Goal: Check status: Check status

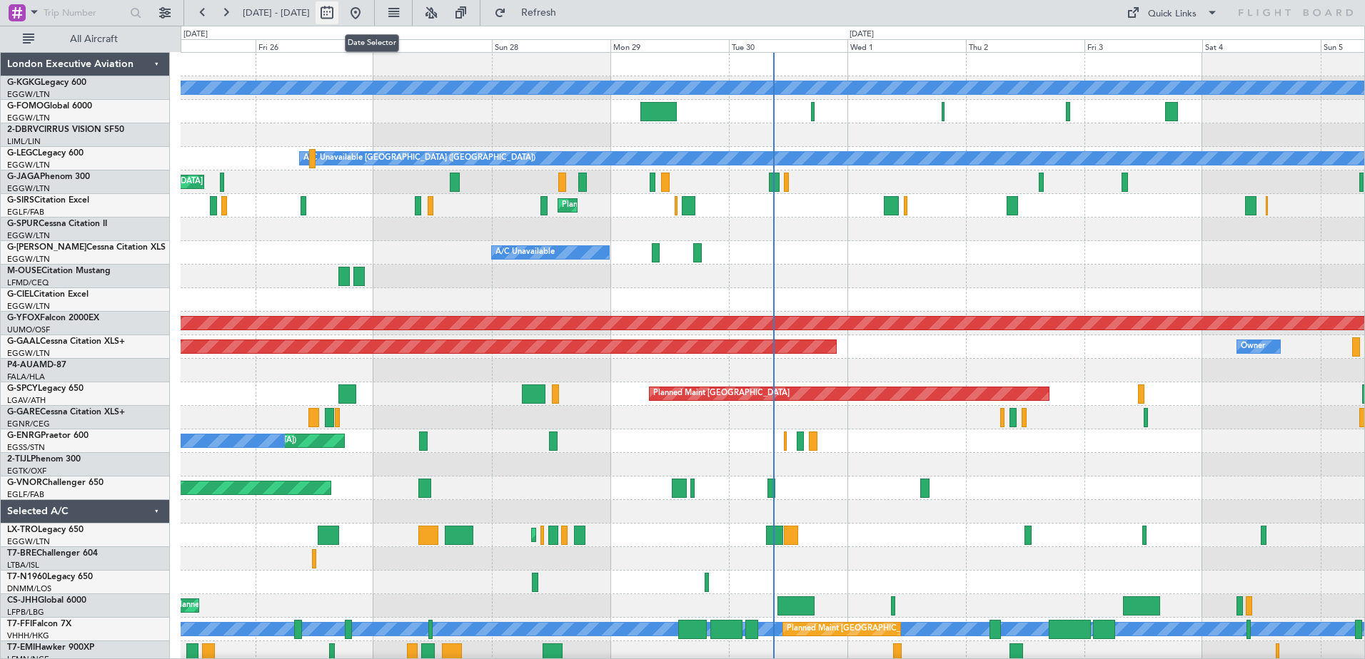
click at [338, 7] on button at bounding box center [326, 12] width 23 height 23
select select "9"
select select "2025"
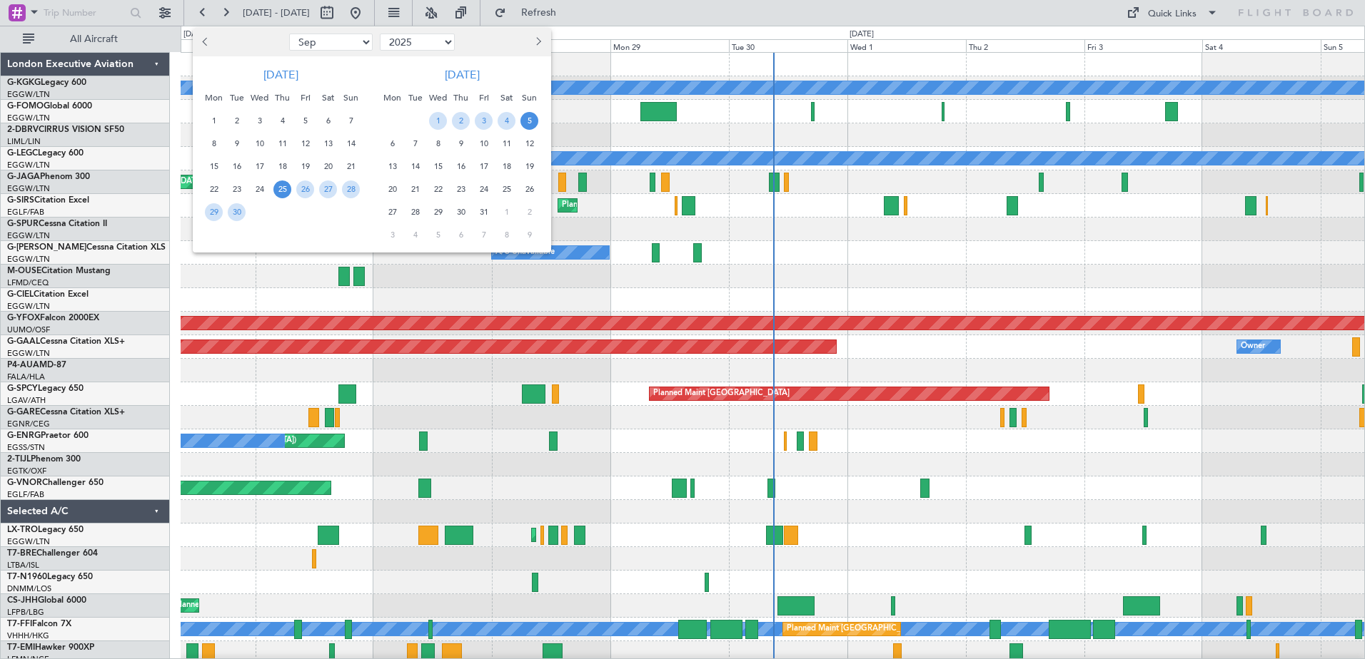
click at [206, 42] on span "Previous month" at bounding box center [206, 41] width 9 height 9
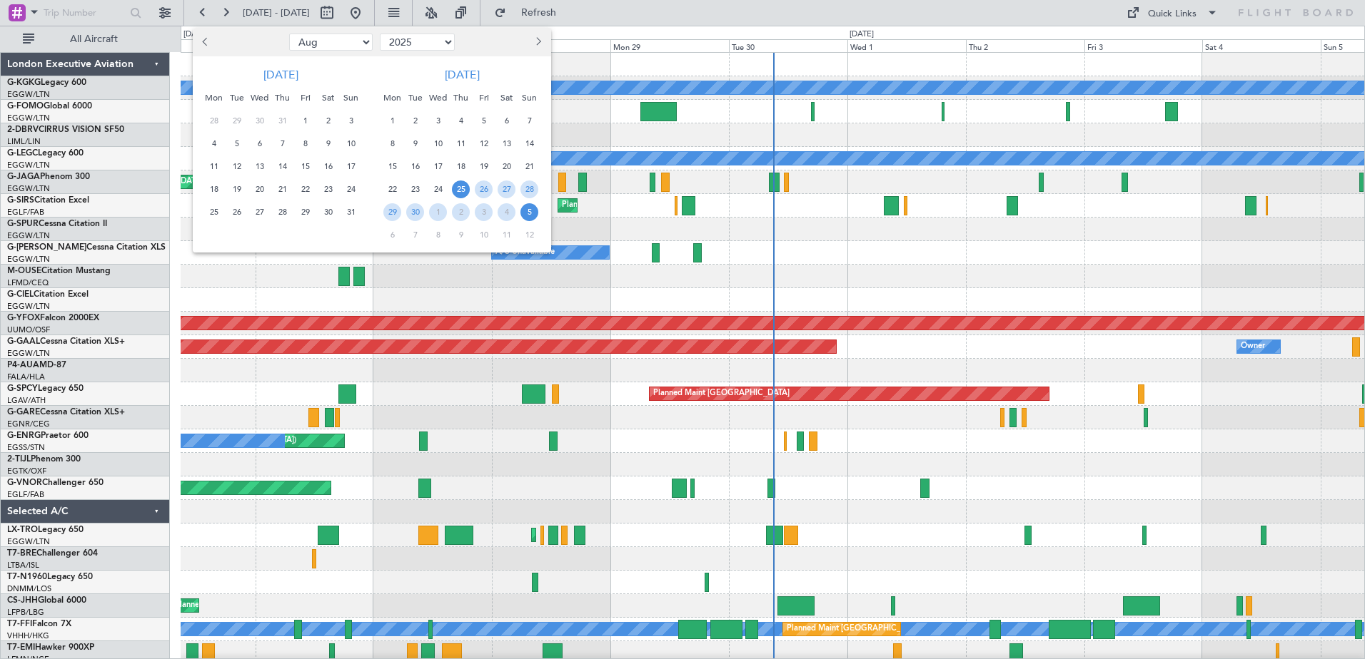
click at [206, 42] on span "Previous month" at bounding box center [206, 41] width 9 height 9
select select "5"
click at [298, 186] on span "23" at bounding box center [305, 190] width 18 height 18
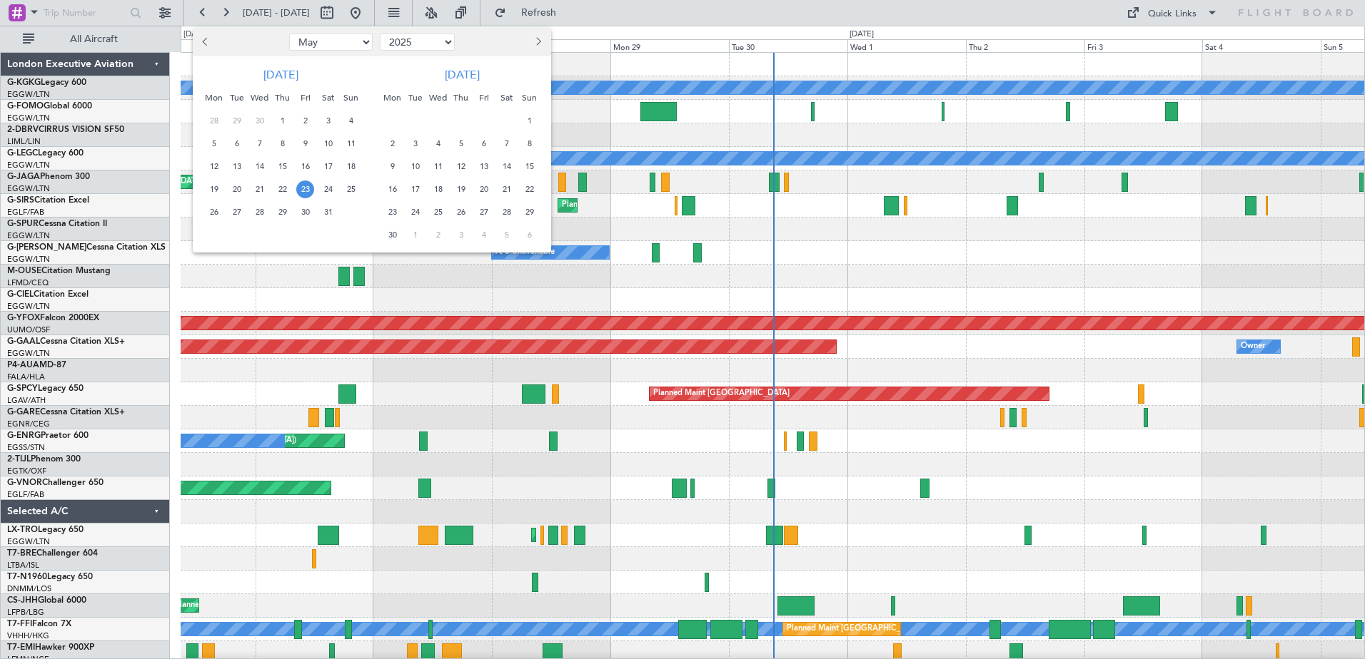
click at [298, 186] on span "23" at bounding box center [305, 190] width 18 height 18
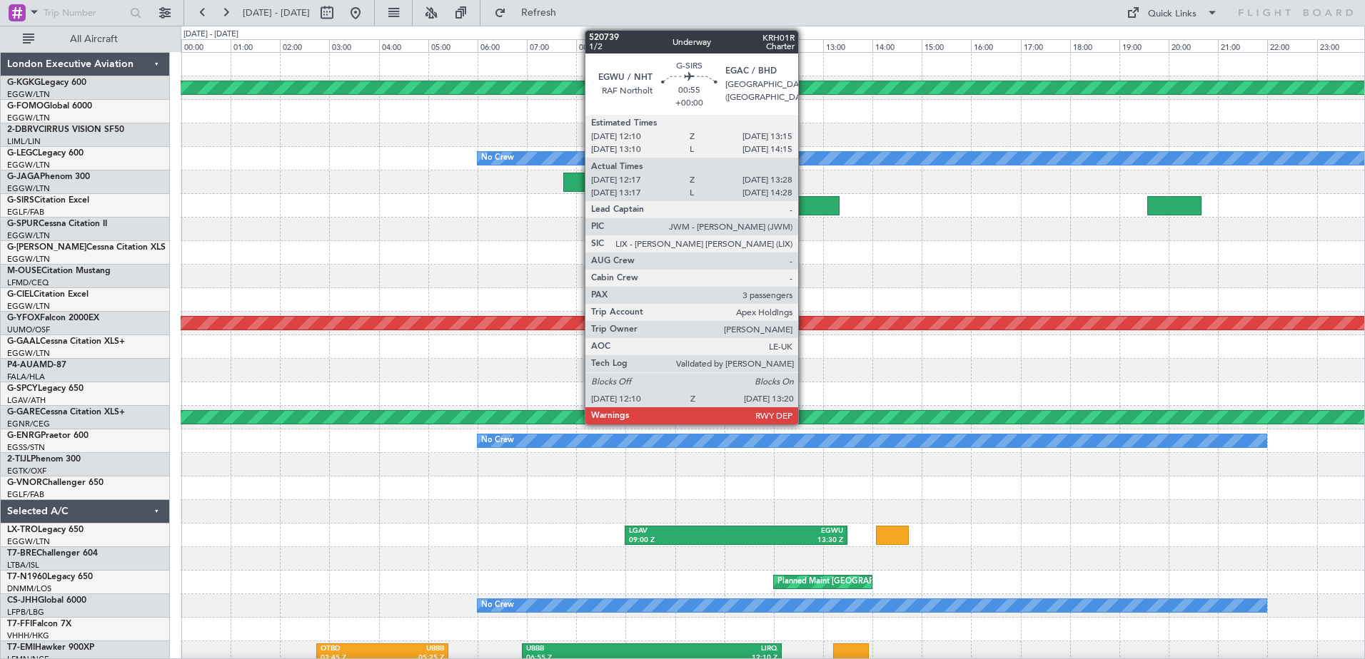
click at [804, 201] on div at bounding box center [810, 205] width 58 height 19
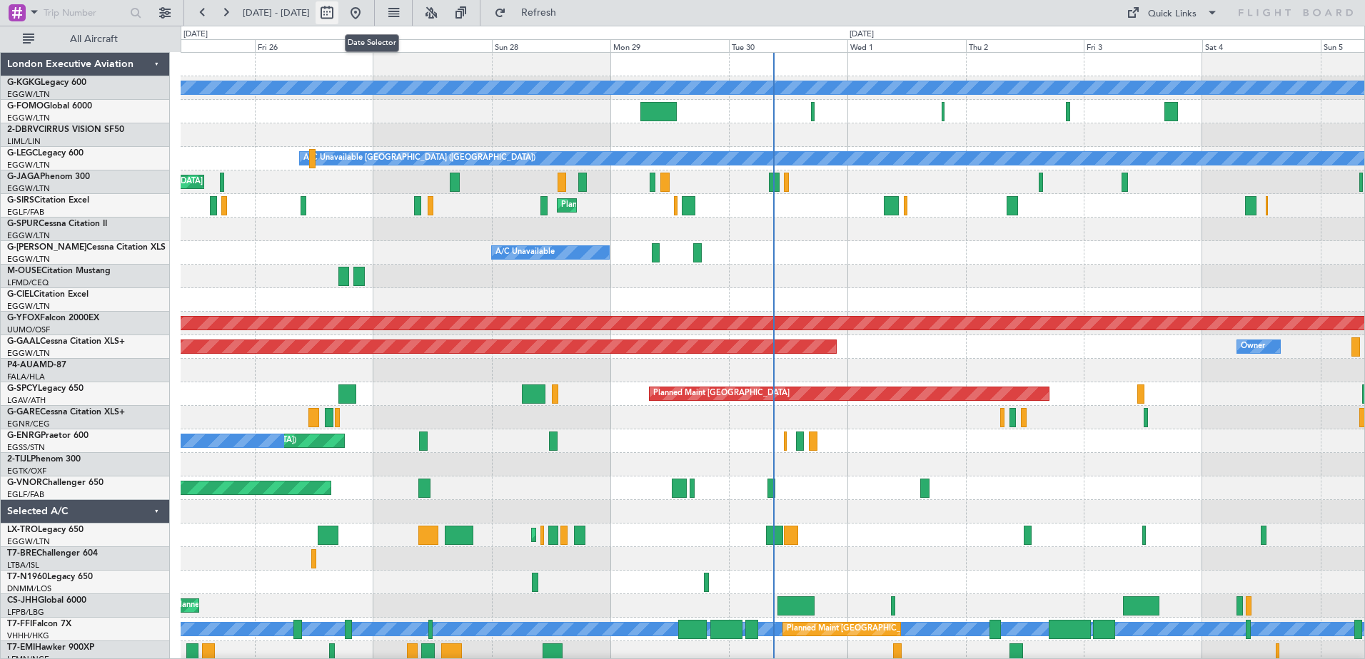
click at [338, 14] on button at bounding box center [326, 12] width 23 height 23
select select "9"
select select "2025"
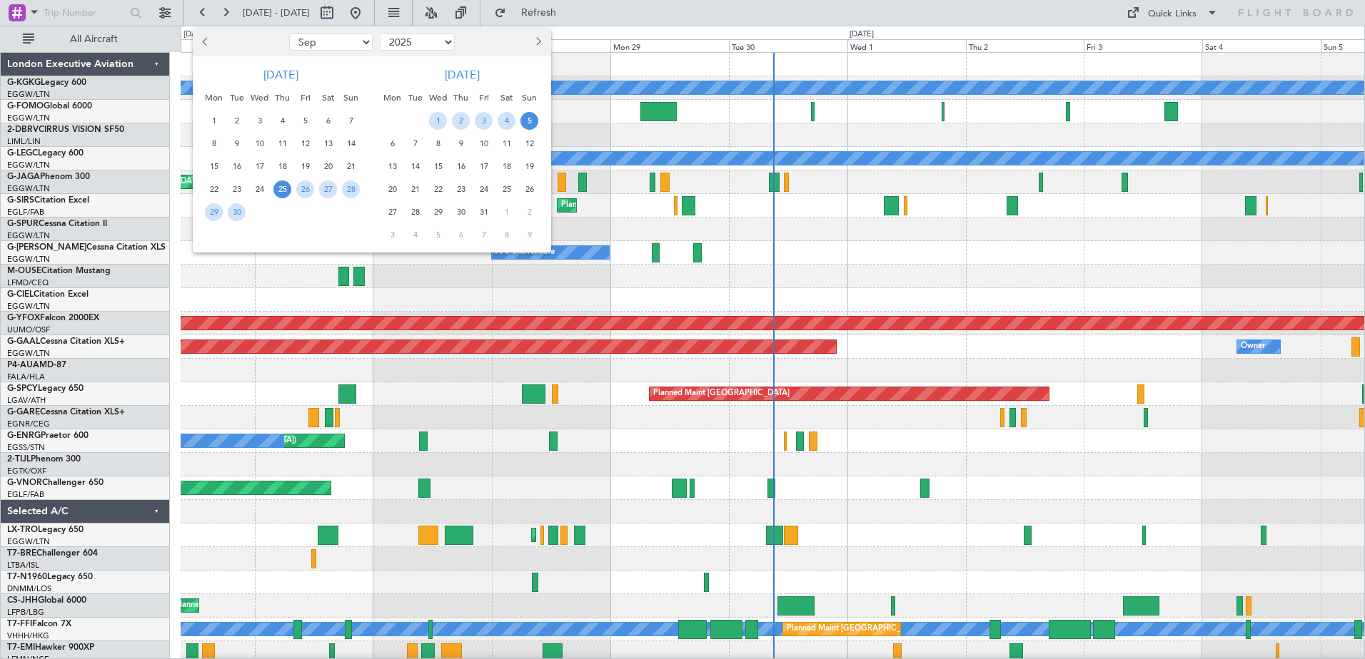
click at [206, 41] on span "Previous month" at bounding box center [206, 41] width 9 height 9
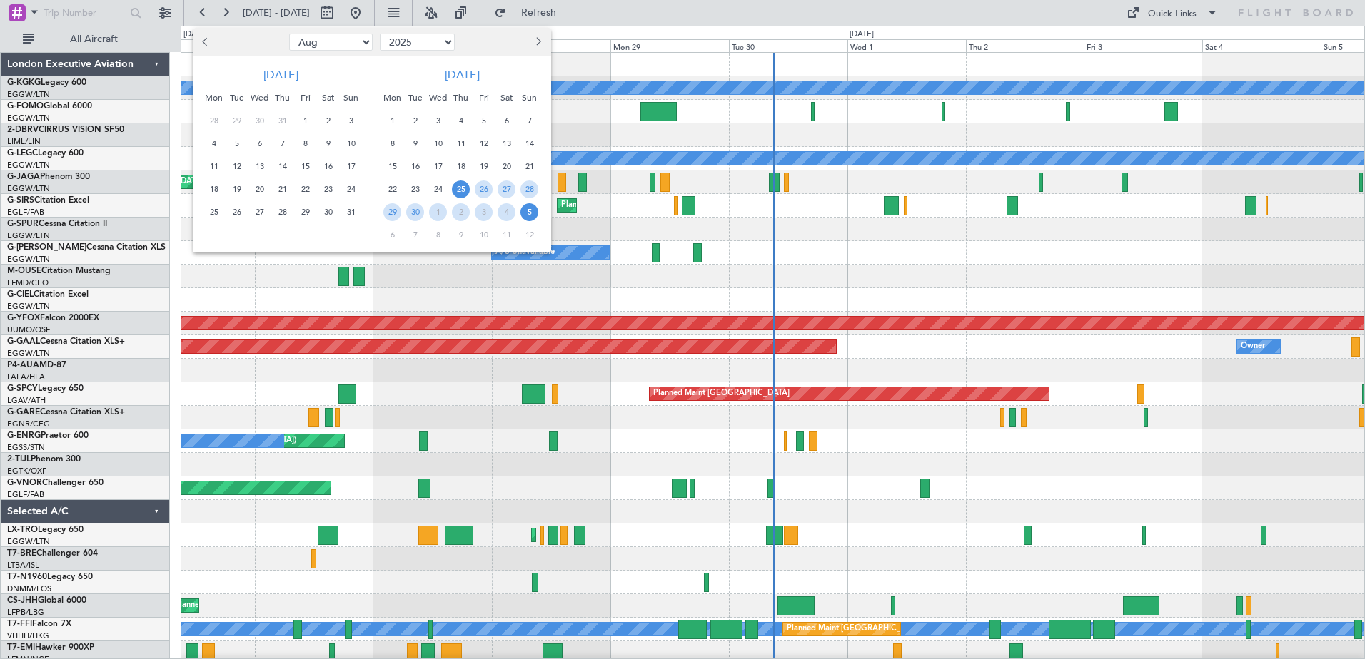
click at [206, 41] on span "Previous month" at bounding box center [206, 41] width 9 height 9
select select "5"
click at [305, 184] on span "23" at bounding box center [305, 190] width 18 height 18
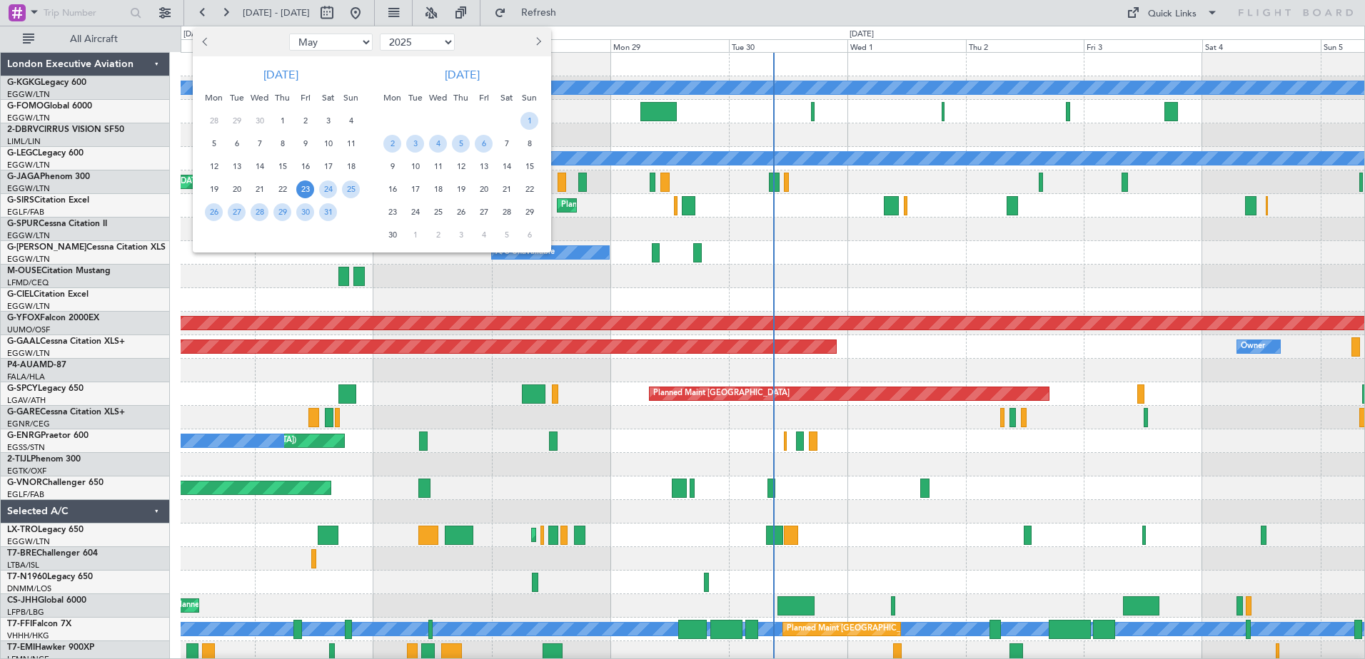
click at [305, 184] on span "23" at bounding box center [305, 190] width 18 height 18
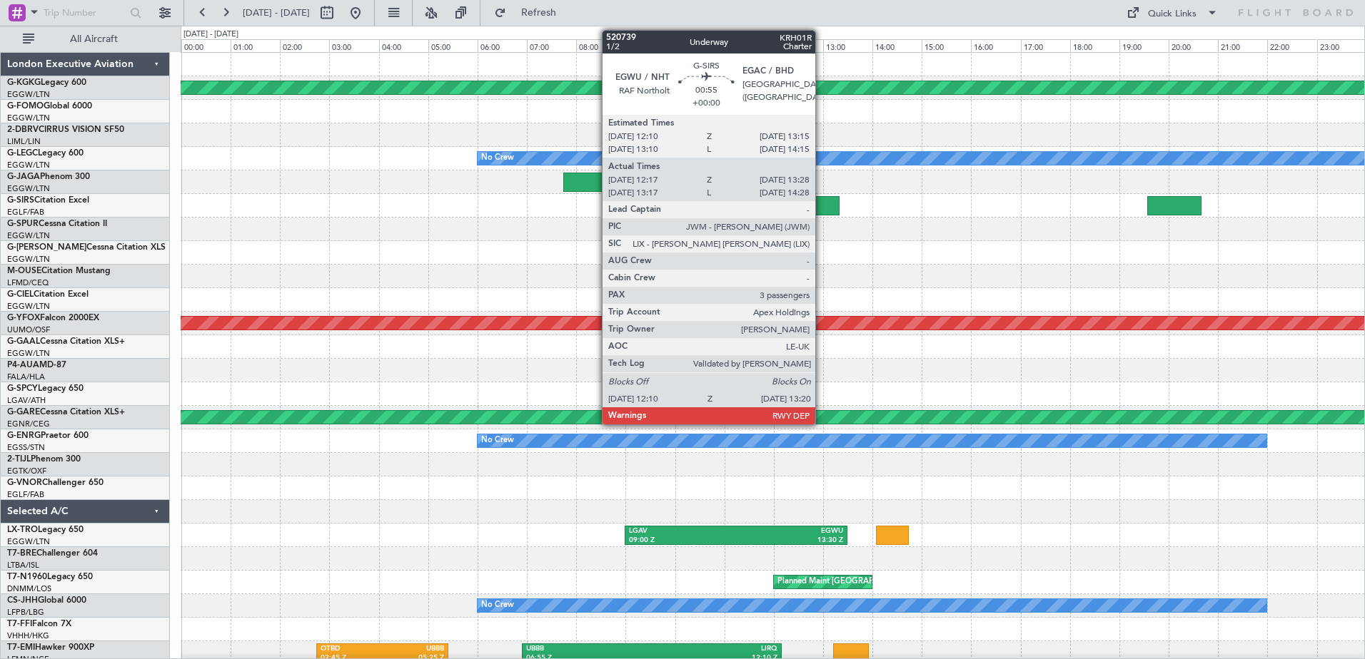
click at [821, 209] on div at bounding box center [810, 205] width 58 height 19
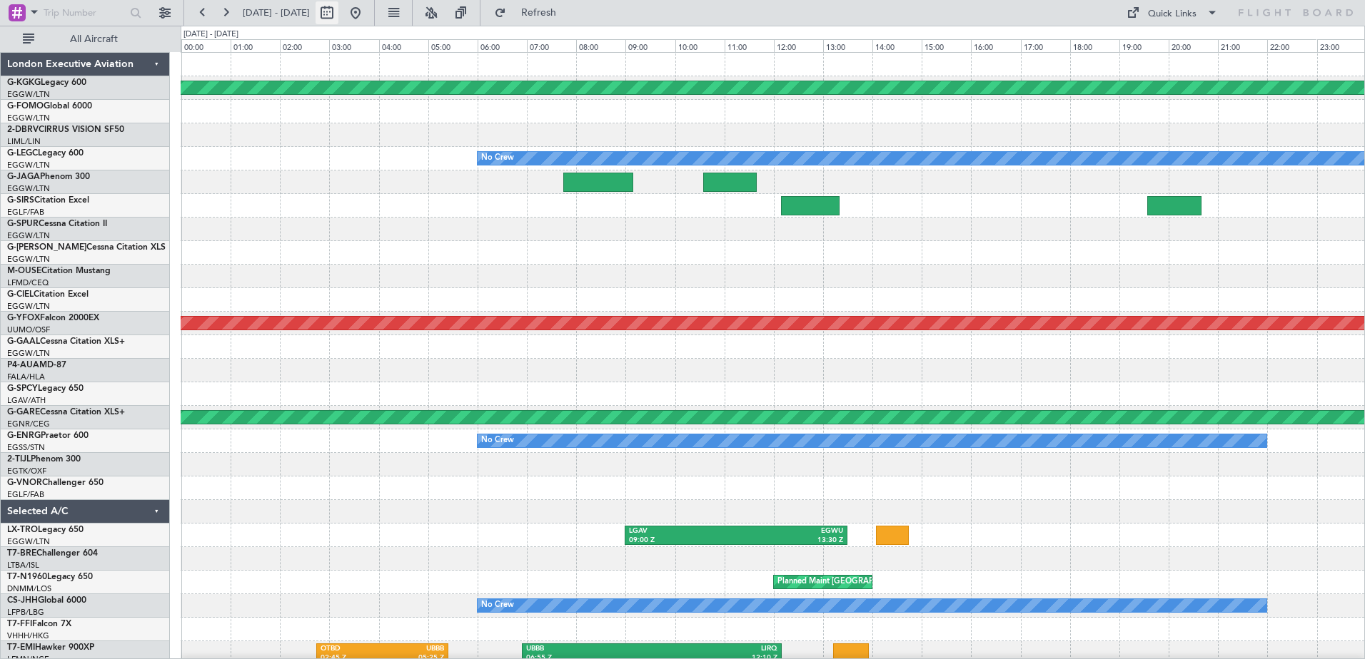
click at [338, 10] on button at bounding box center [326, 12] width 23 height 23
select select "5"
select select "2025"
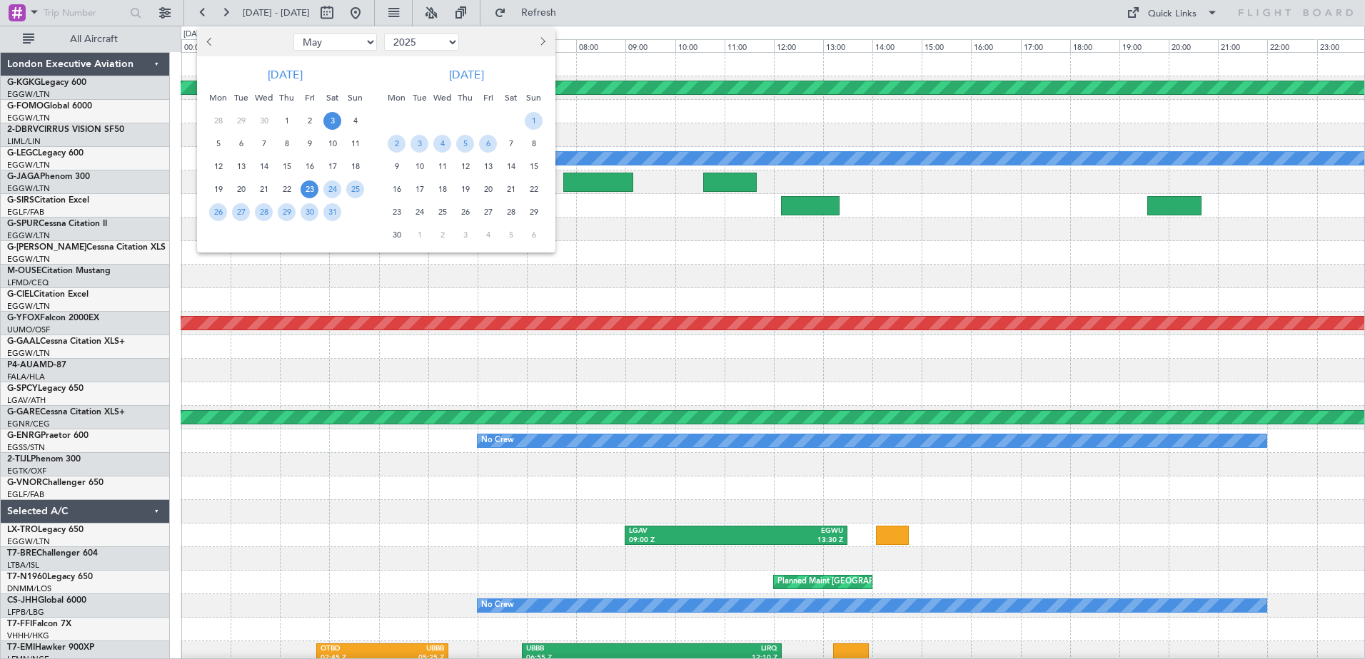
click at [337, 118] on span "3" at bounding box center [332, 121] width 18 height 18
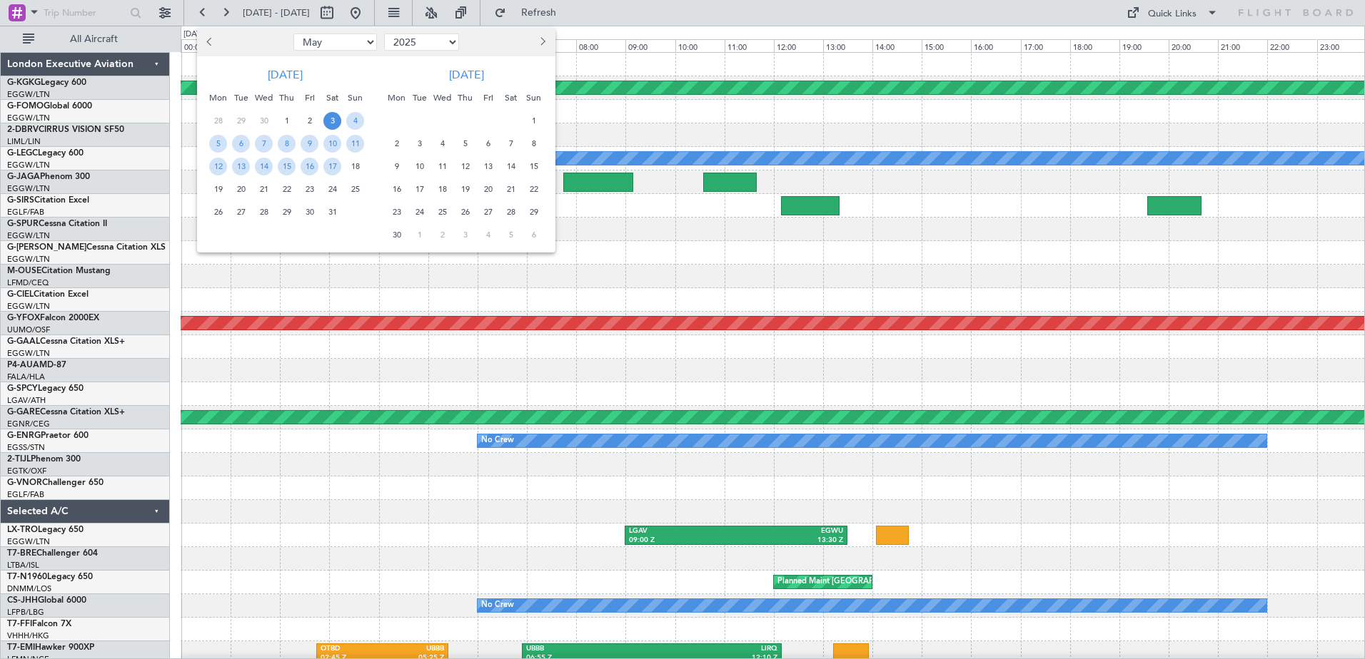
click at [337, 118] on span "3" at bounding box center [332, 121] width 18 height 18
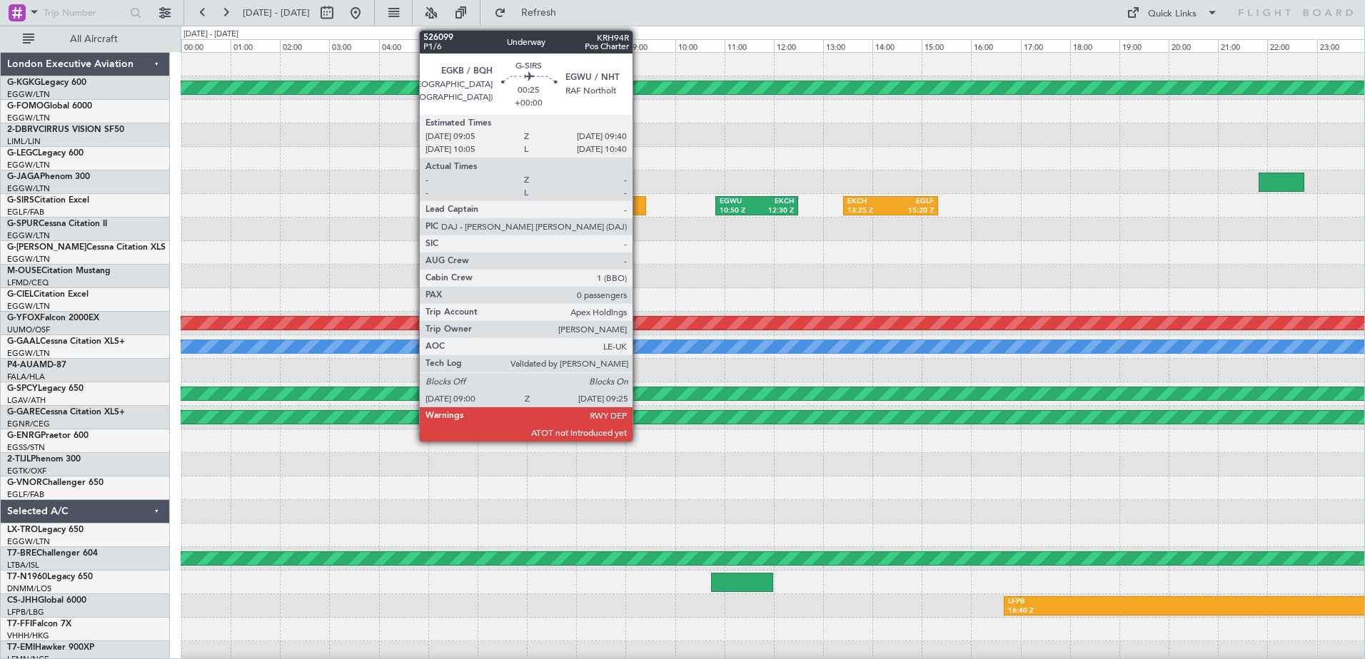
click at [639, 204] on div at bounding box center [634, 205] width 21 height 19
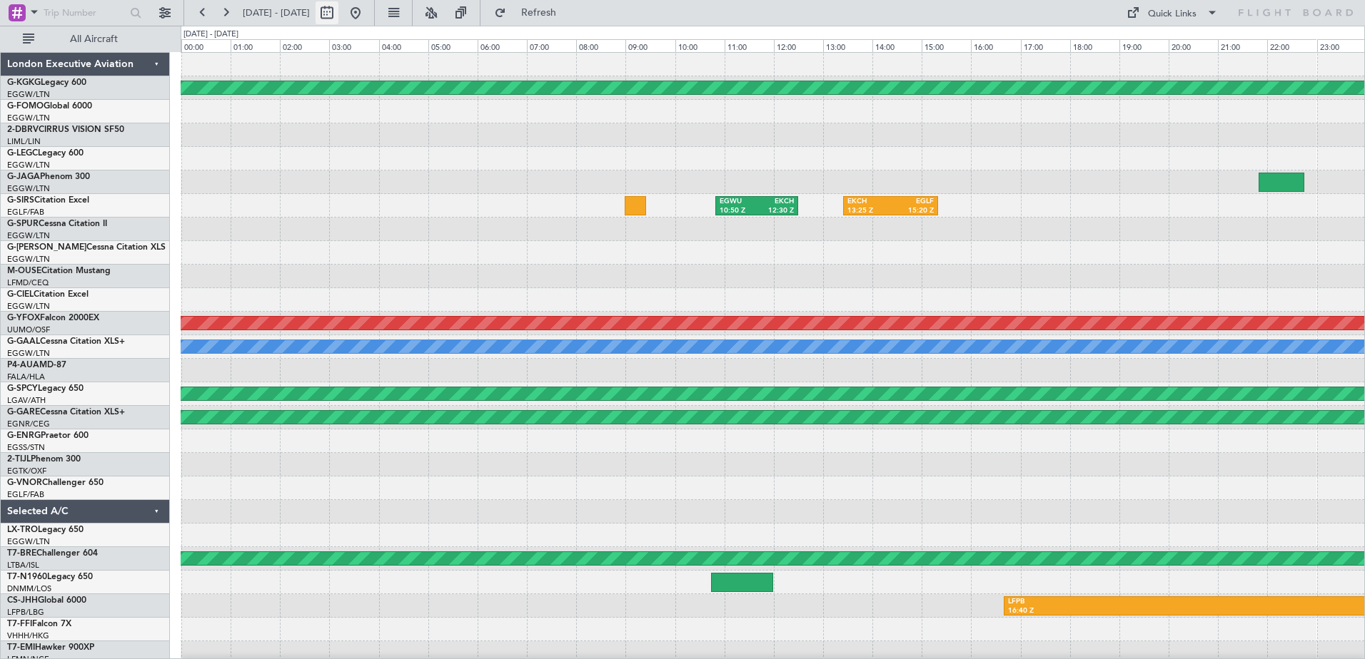
click at [338, 7] on button at bounding box center [326, 12] width 23 height 23
select select "5"
select select "2025"
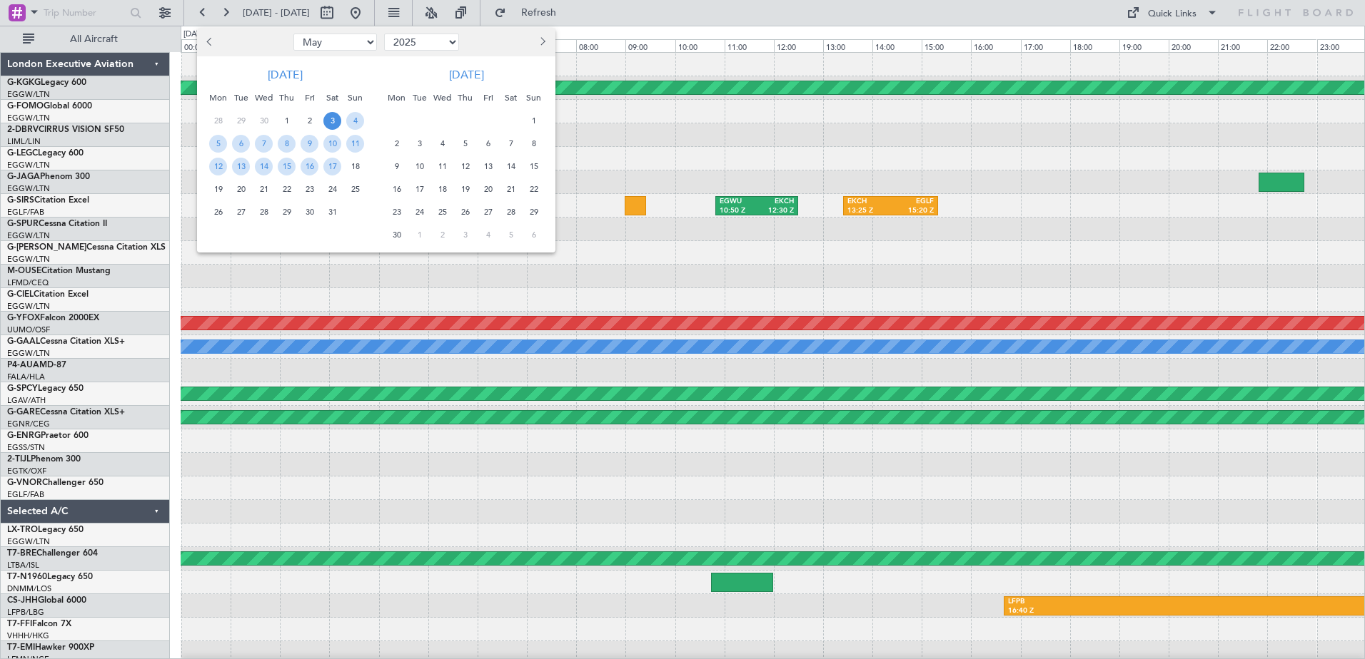
click at [283, 188] on span "22" at bounding box center [287, 190] width 18 height 18
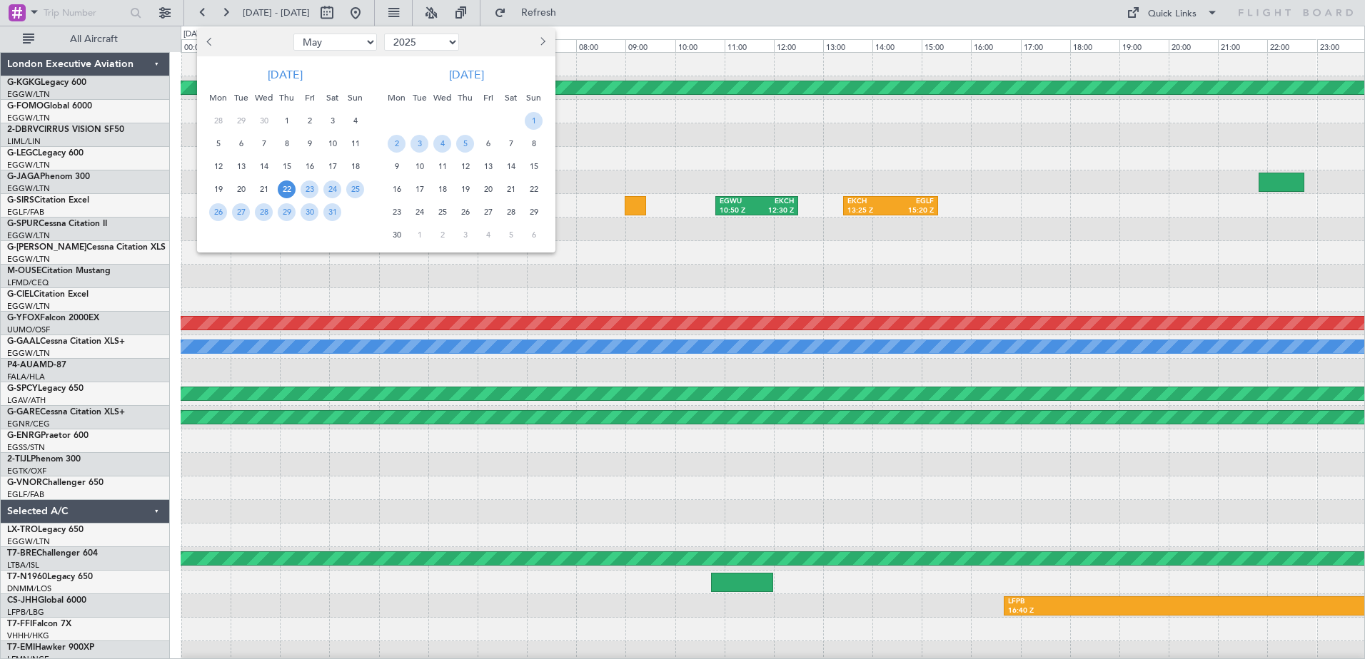
click at [283, 188] on span "22" at bounding box center [287, 190] width 18 height 18
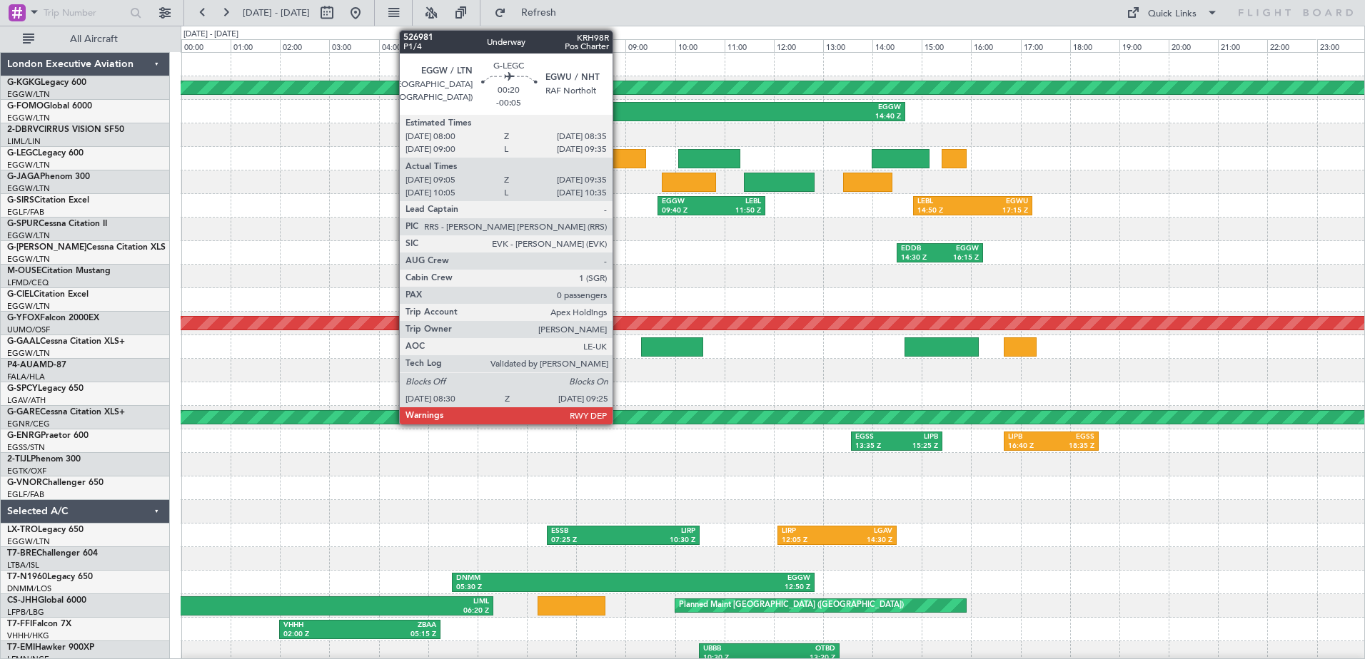
click at [619, 151] on div at bounding box center [623, 158] width 46 height 19
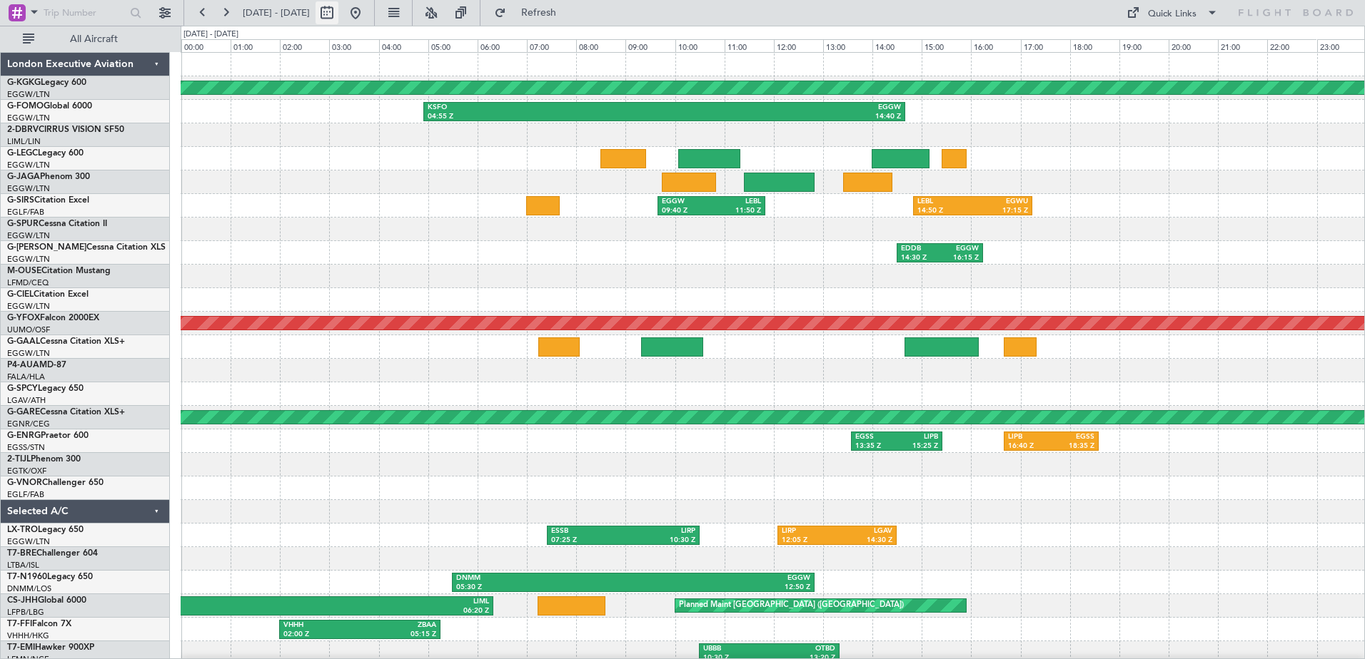
click at [338, 10] on button at bounding box center [326, 12] width 23 height 23
select select "5"
select select "2025"
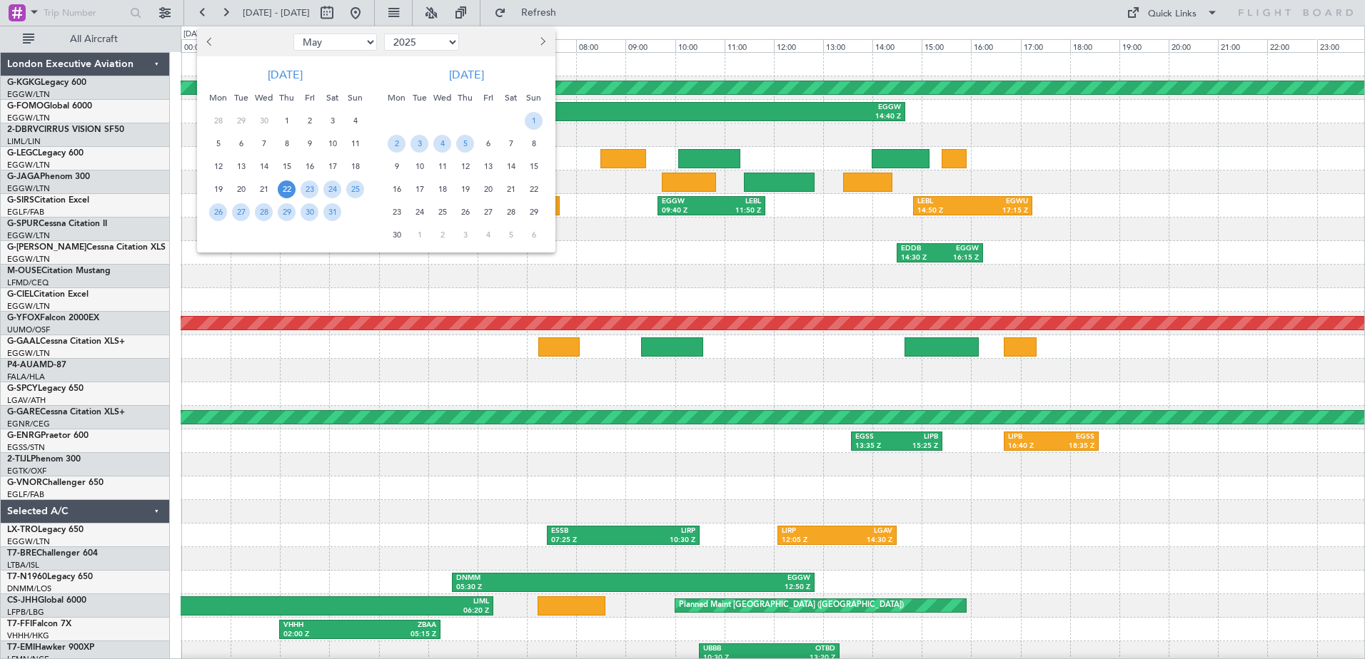
click at [542, 46] on button "Next month" at bounding box center [542, 42] width 16 height 23
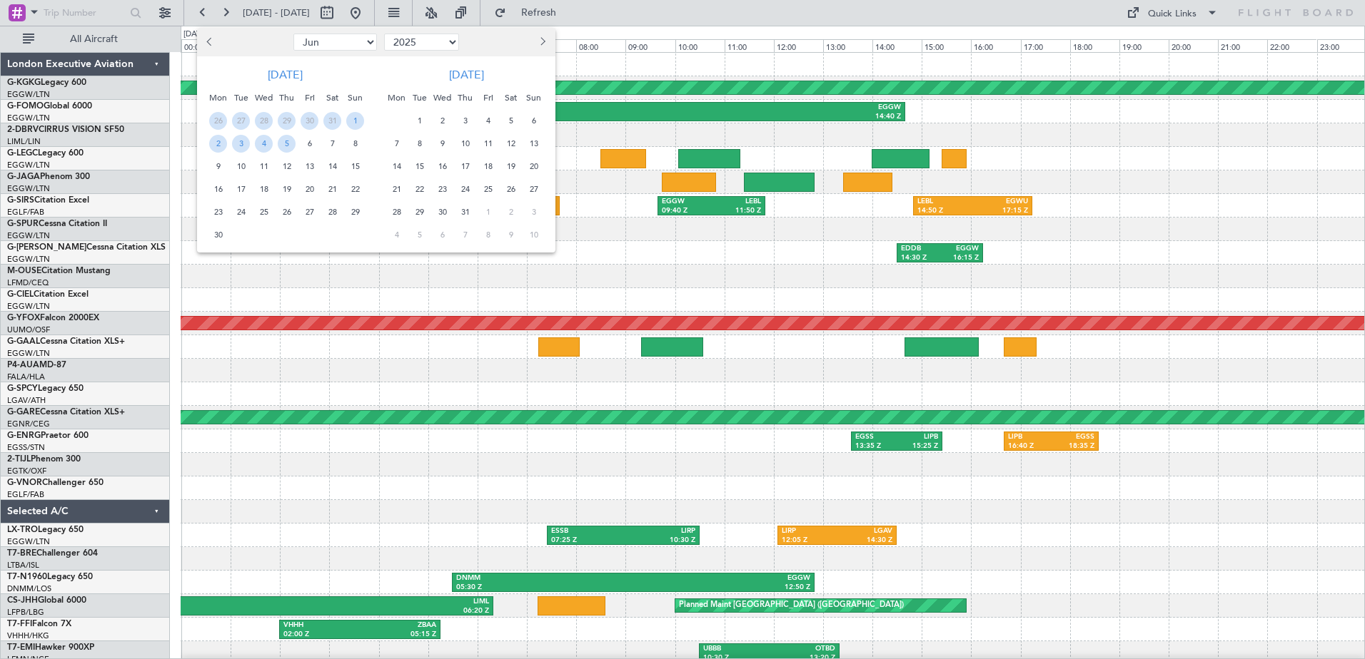
click at [542, 46] on button "Next month" at bounding box center [542, 42] width 16 height 23
click at [395, 208] on span "29" at bounding box center [397, 212] width 18 height 18
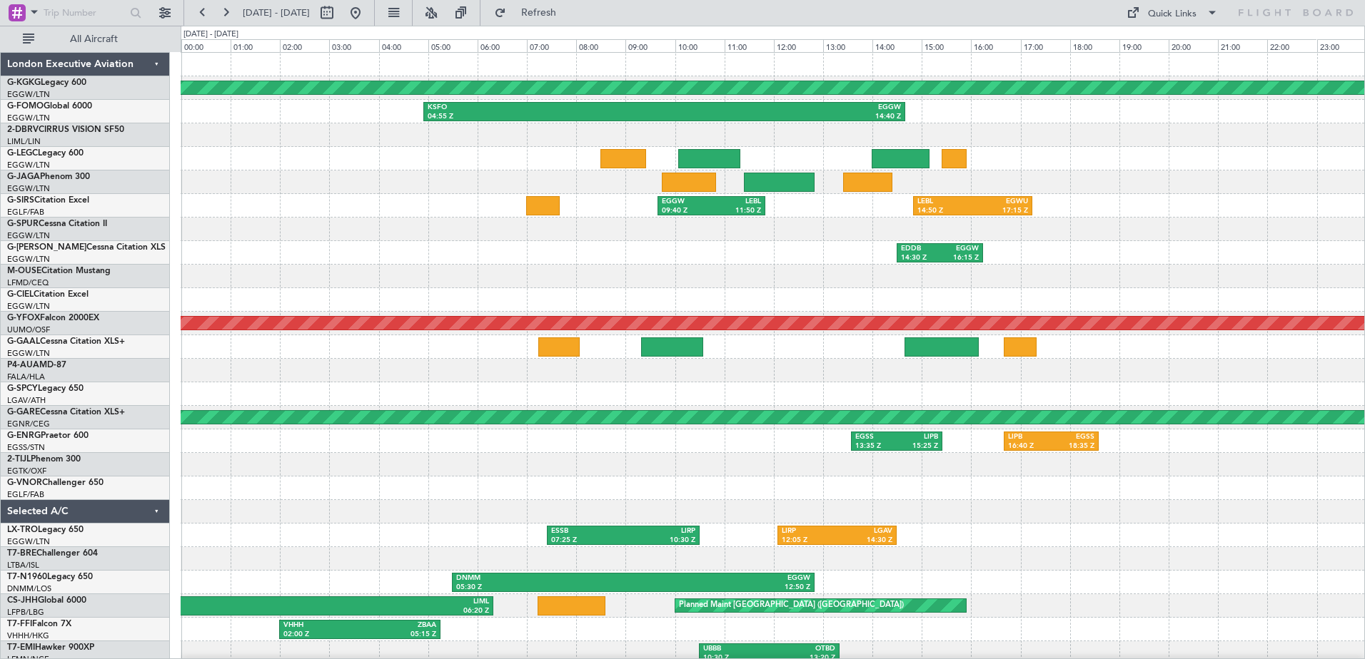
select select "9"
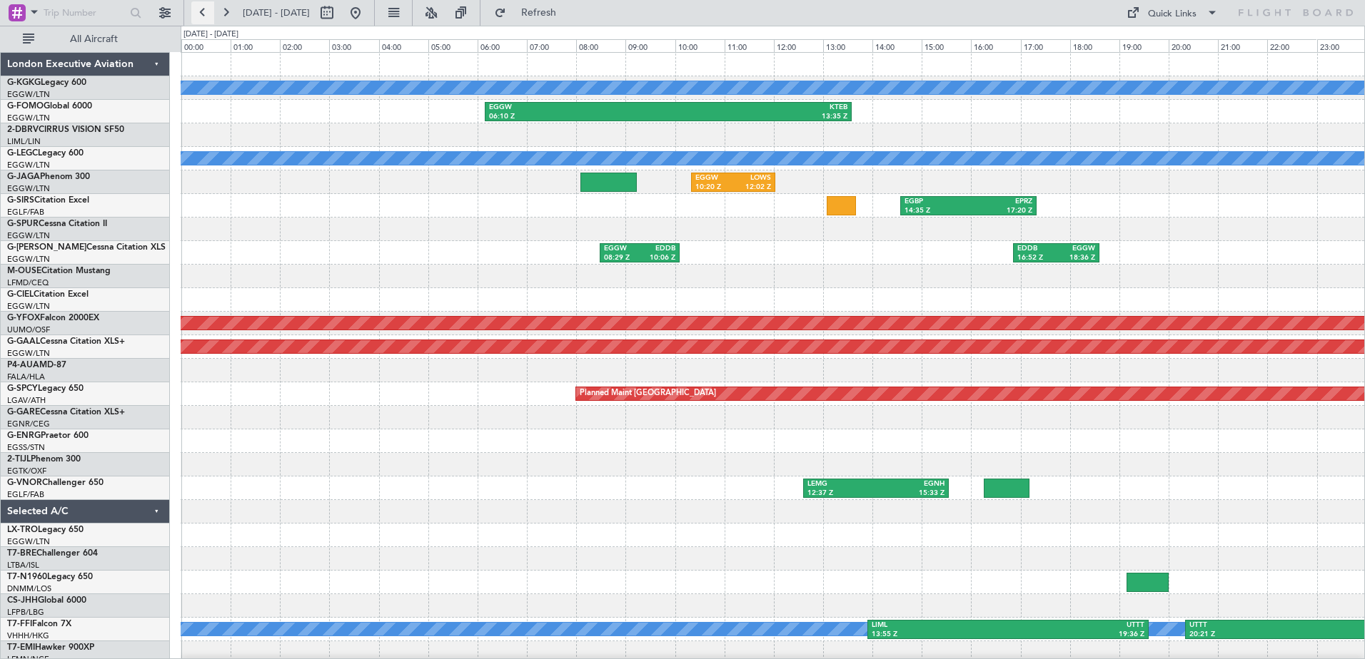
click at [203, 12] on button at bounding box center [202, 12] width 23 height 23
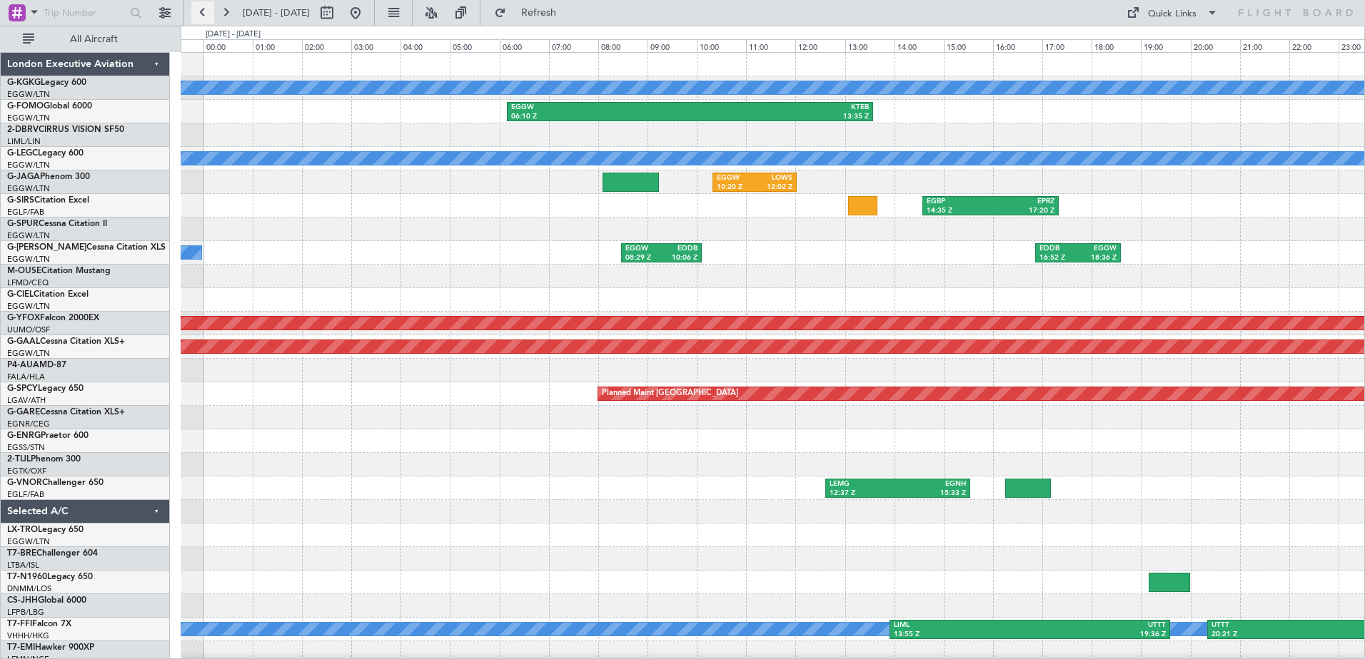
click at [203, 12] on button at bounding box center [202, 12] width 23 height 23
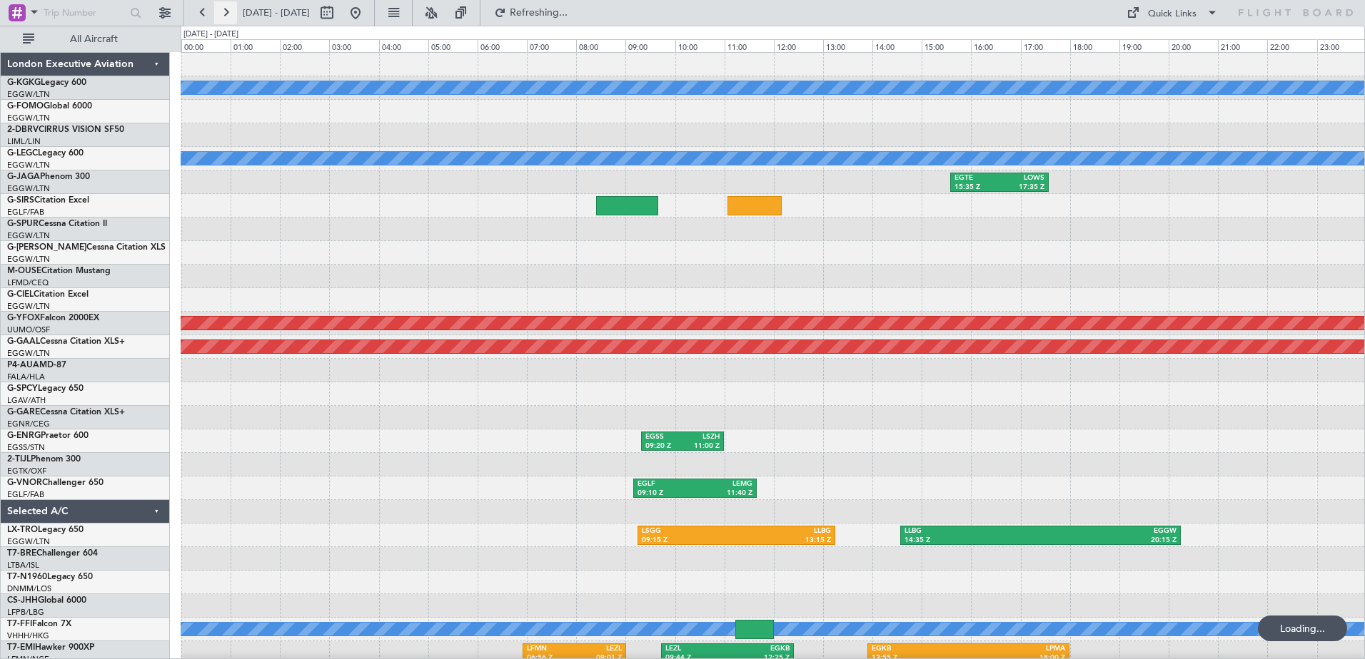
click at [224, 12] on button at bounding box center [225, 12] width 23 height 23
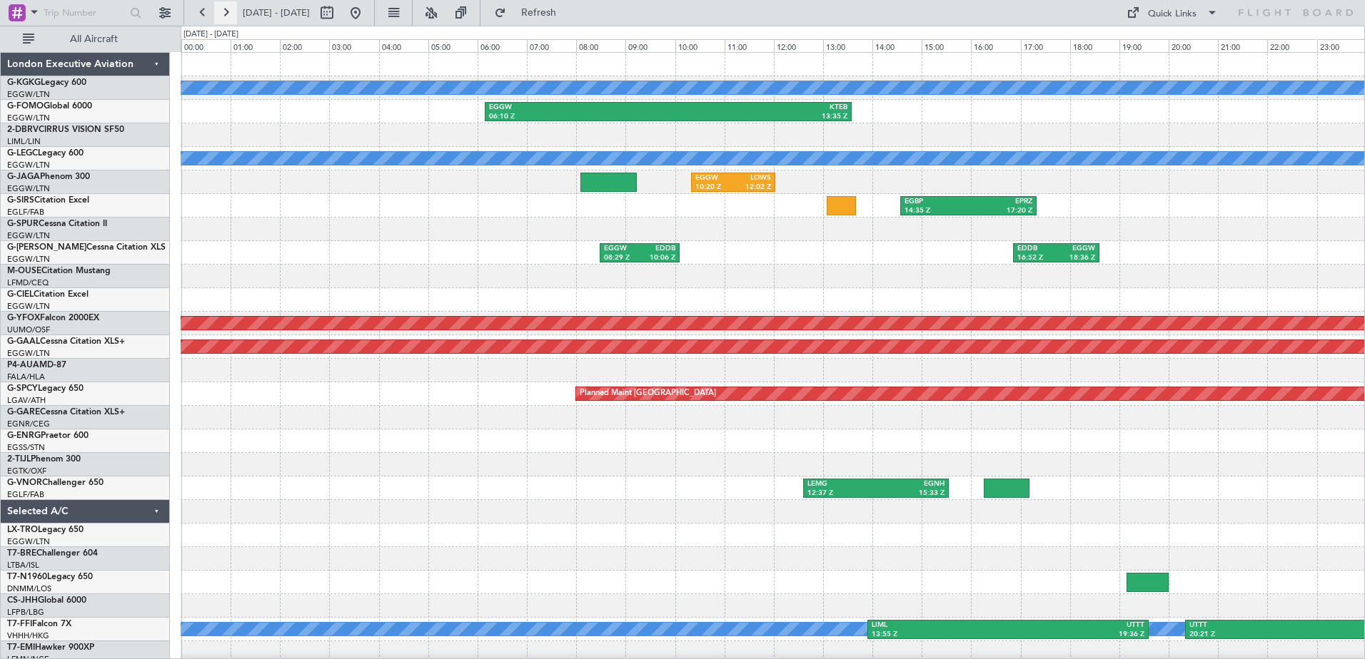
click at [226, 15] on button at bounding box center [225, 12] width 23 height 23
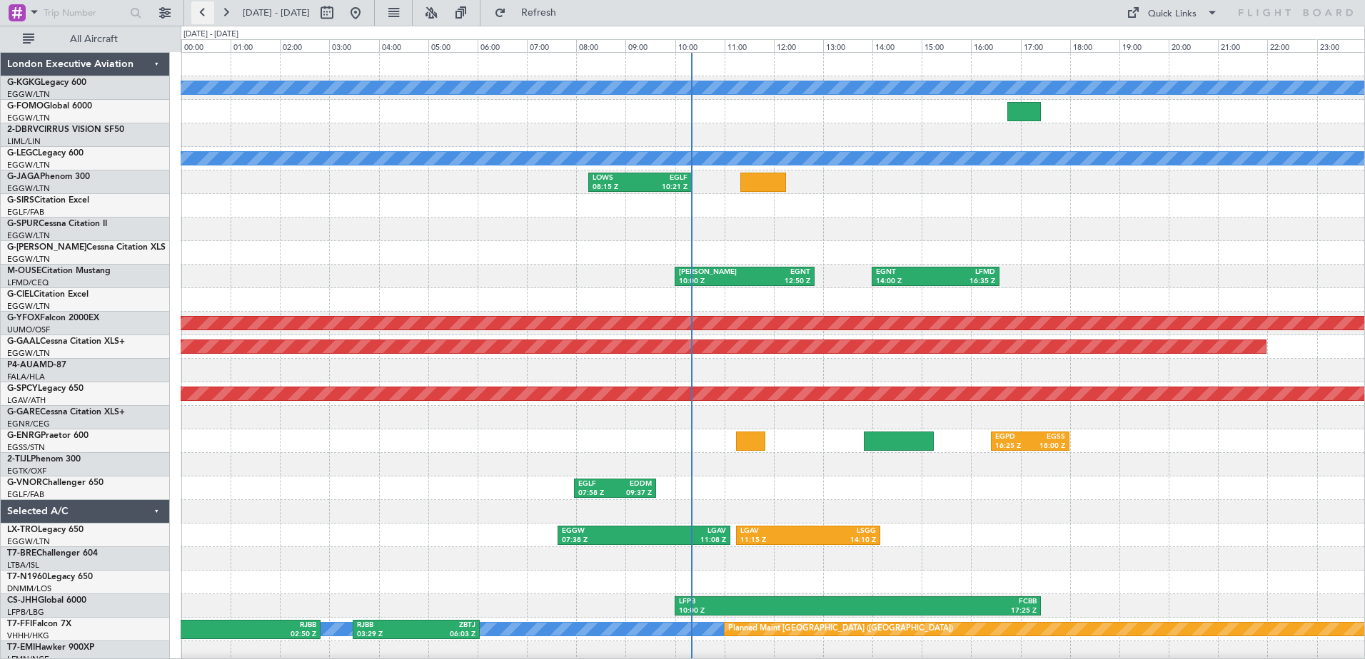
click at [206, 16] on button at bounding box center [202, 12] width 23 height 23
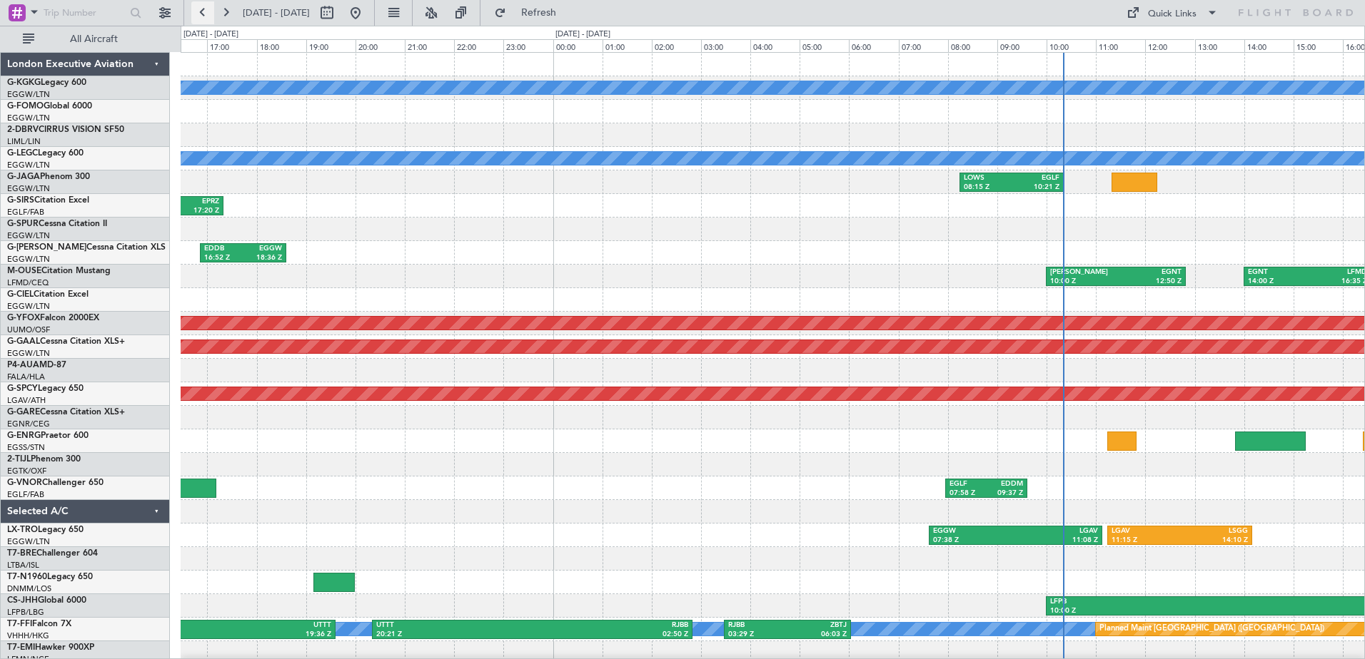
click at [206, 16] on button at bounding box center [202, 12] width 23 height 23
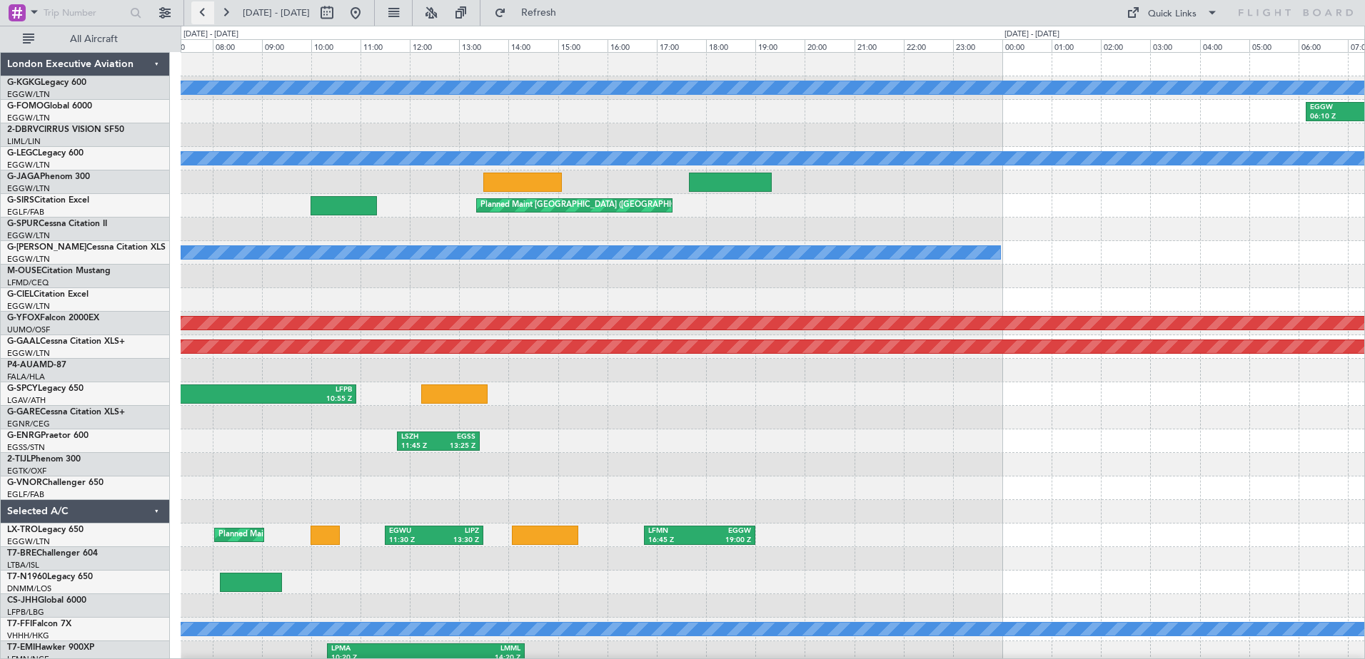
click at [206, 16] on button at bounding box center [202, 12] width 23 height 23
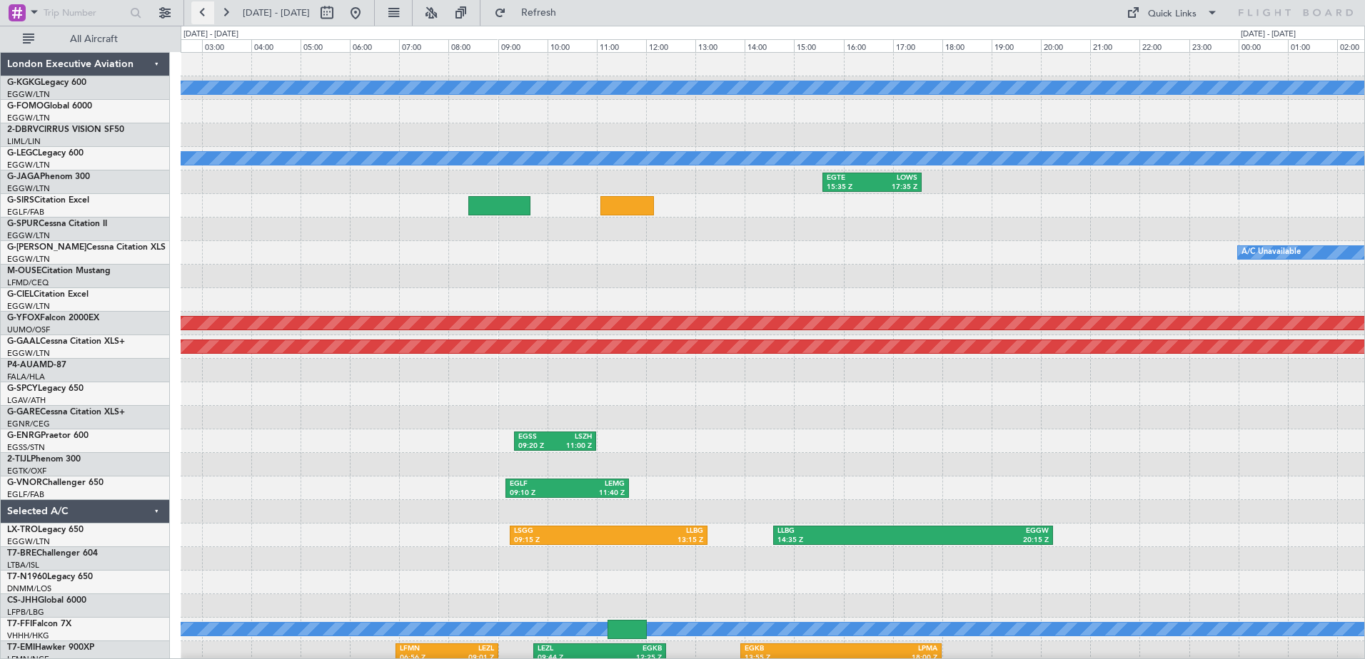
click at [206, 16] on button at bounding box center [202, 12] width 23 height 23
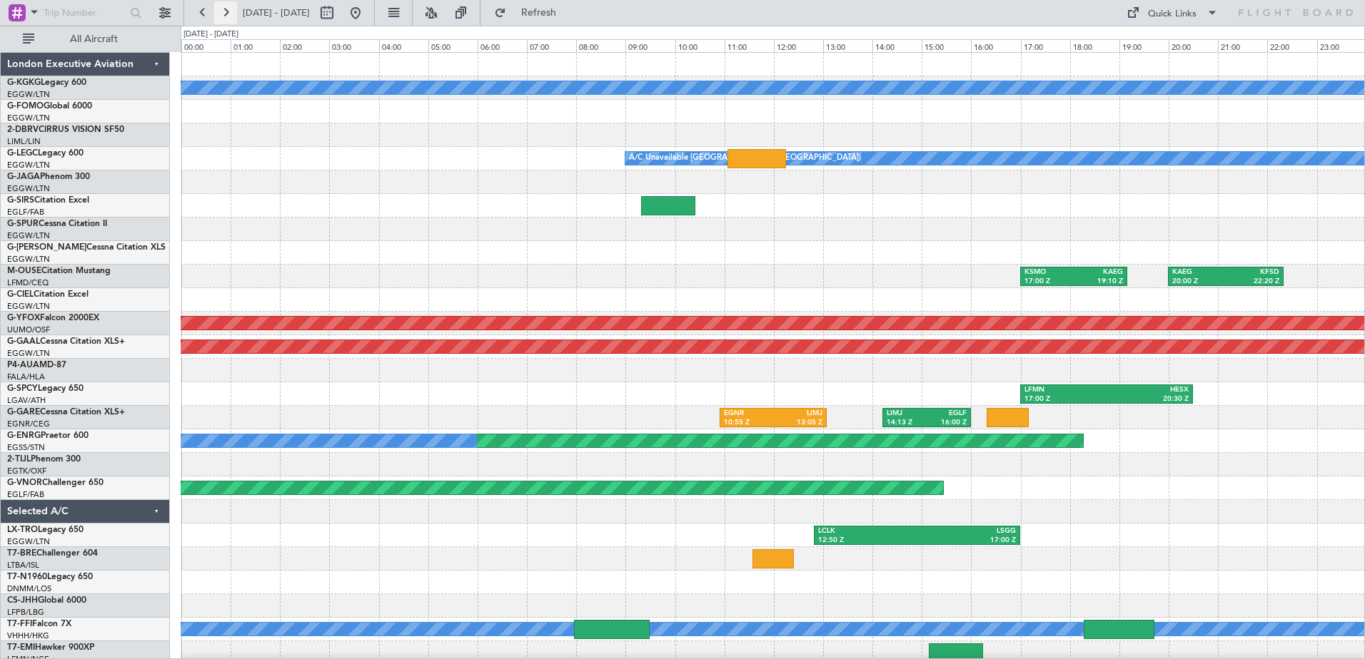
click at [226, 15] on button at bounding box center [225, 12] width 23 height 23
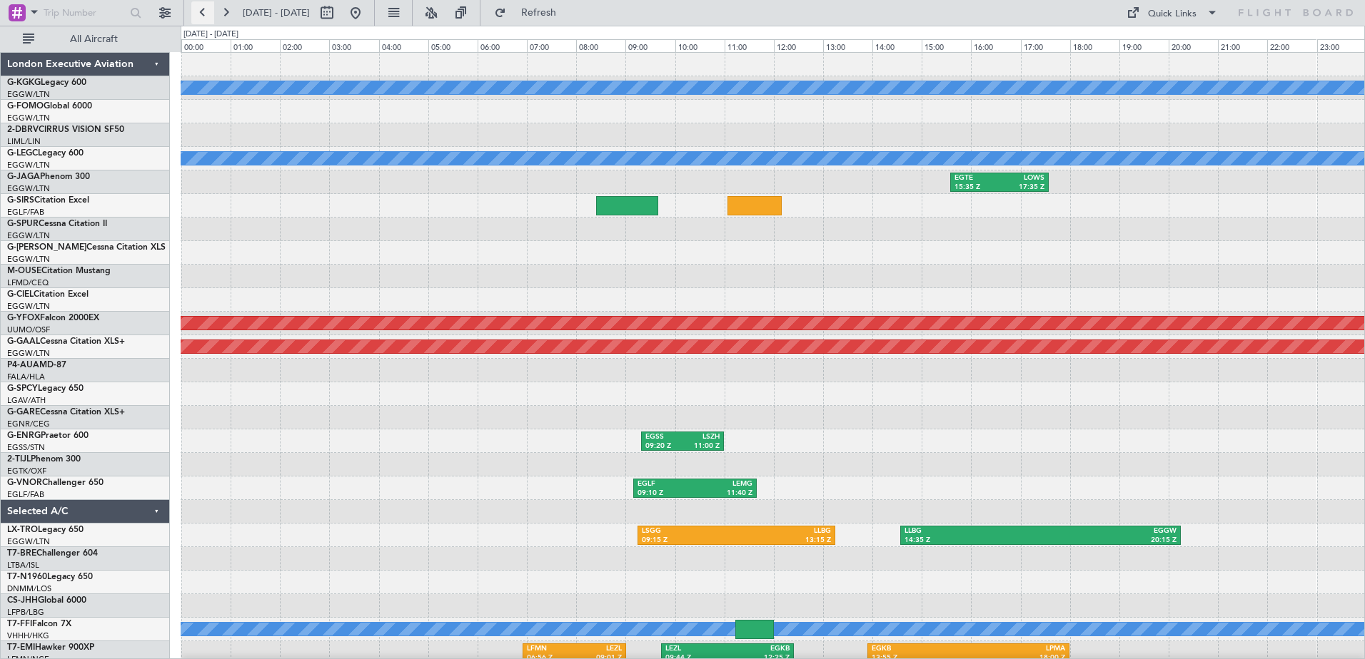
click at [201, 11] on button at bounding box center [202, 12] width 23 height 23
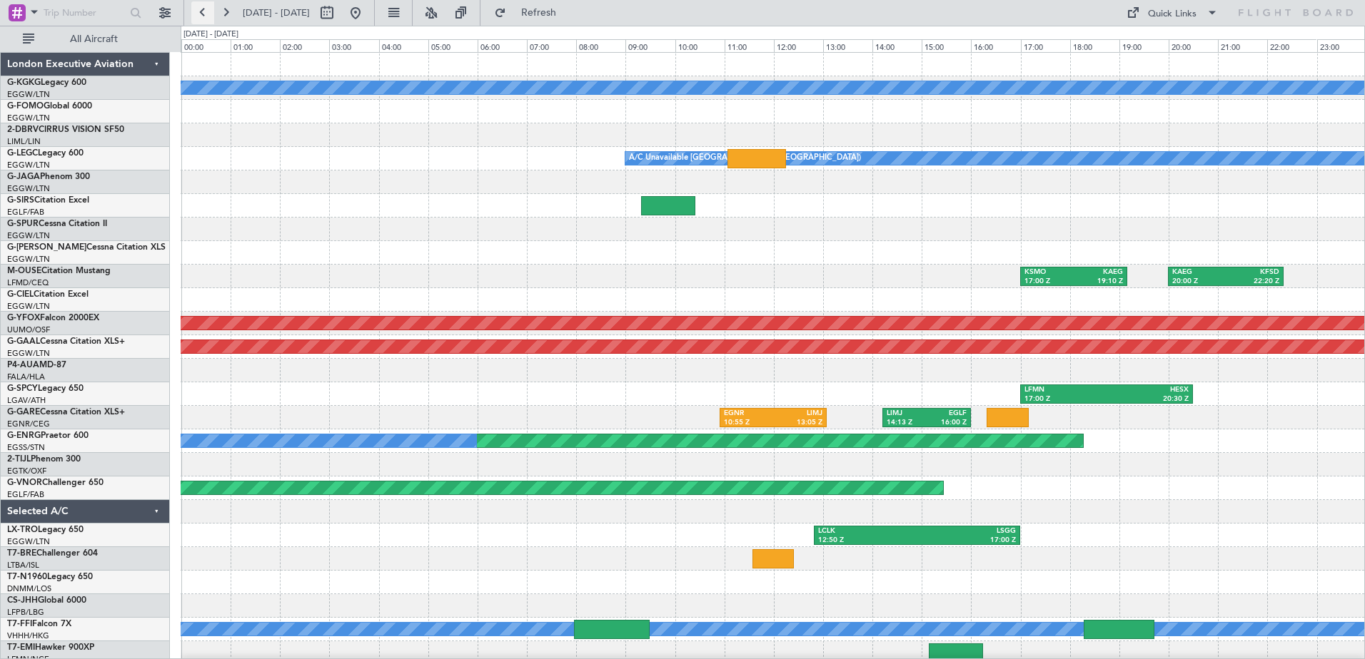
click at [201, 11] on button at bounding box center [202, 12] width 23 height 23
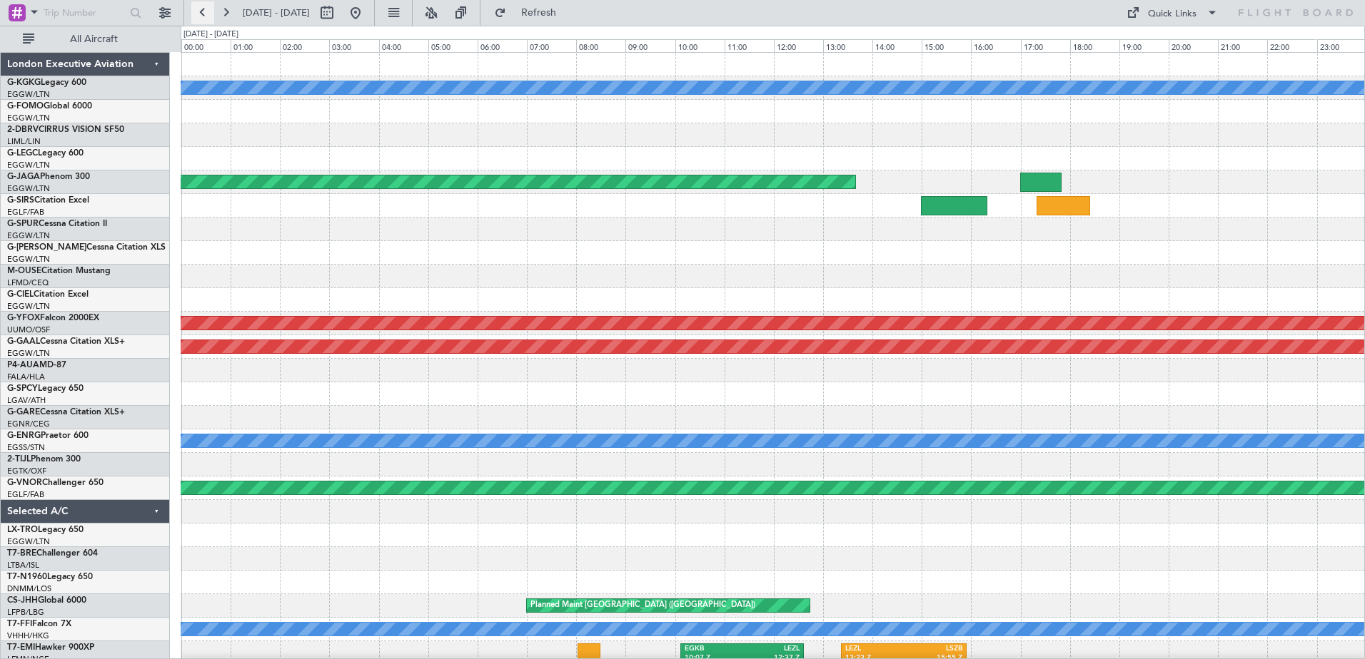
click at [201, 11] on button at bounding box center [202, 12] width 23 height 23
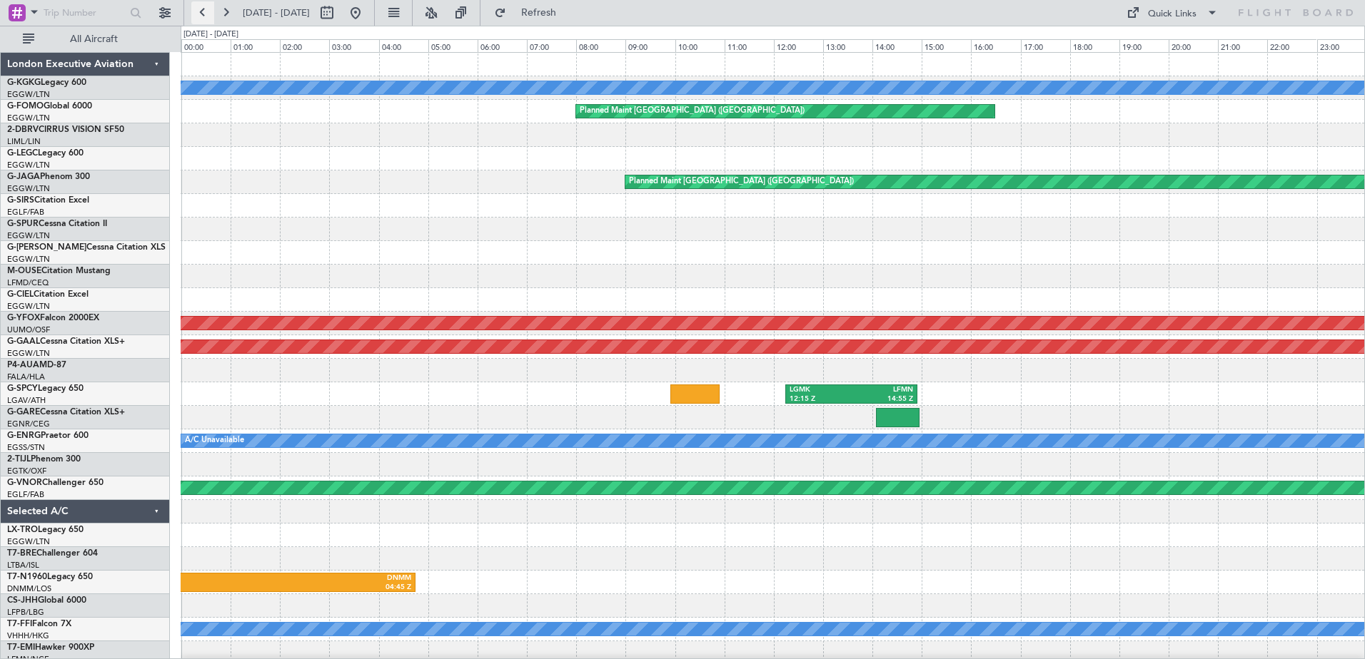
click at [201, 11] on button at bounding box center [202, 12] width 23 height 23
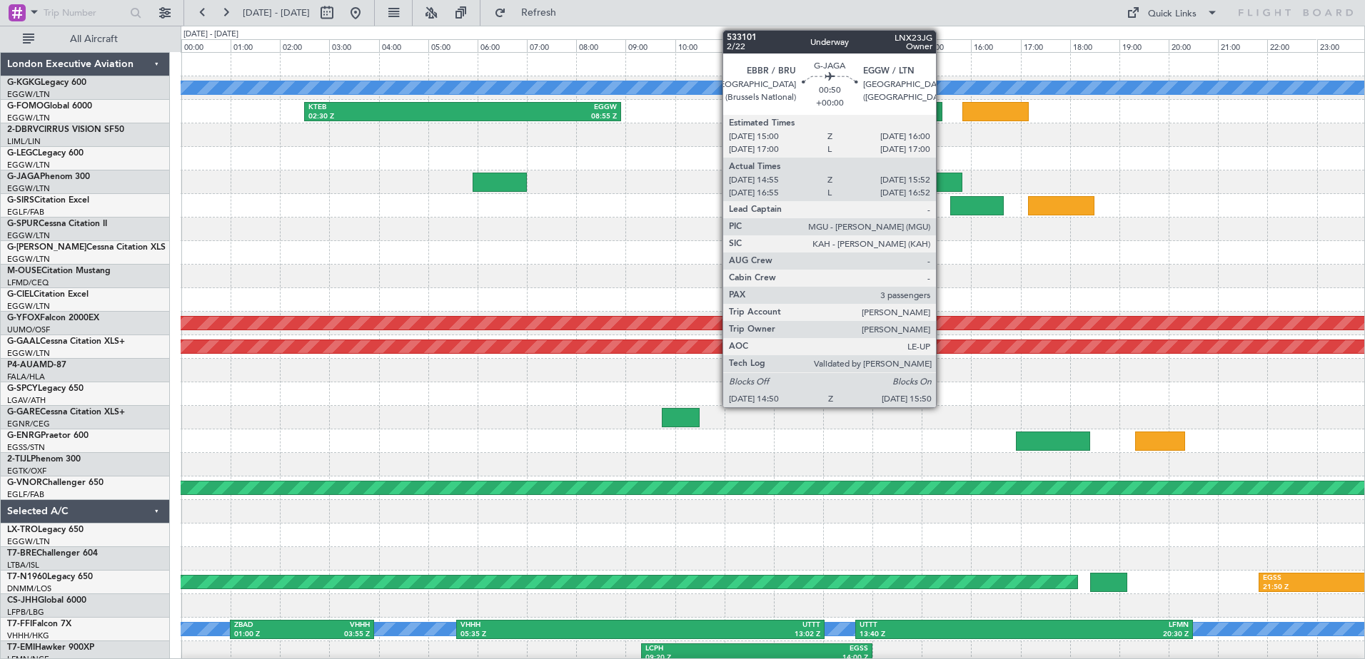
click at [942, 178] on div at bounding box center [938, 182] width 50 height 19
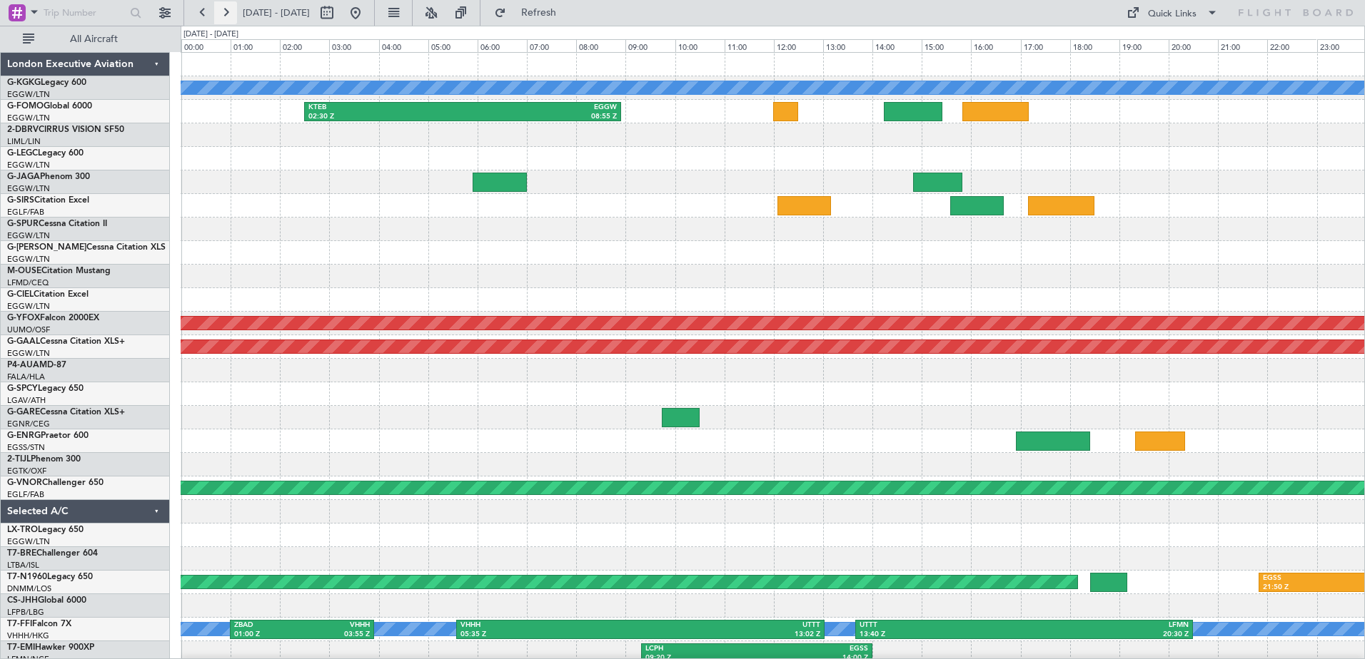
click at [231, 12] on button at bounding box center [225, 12] width 23 height 23
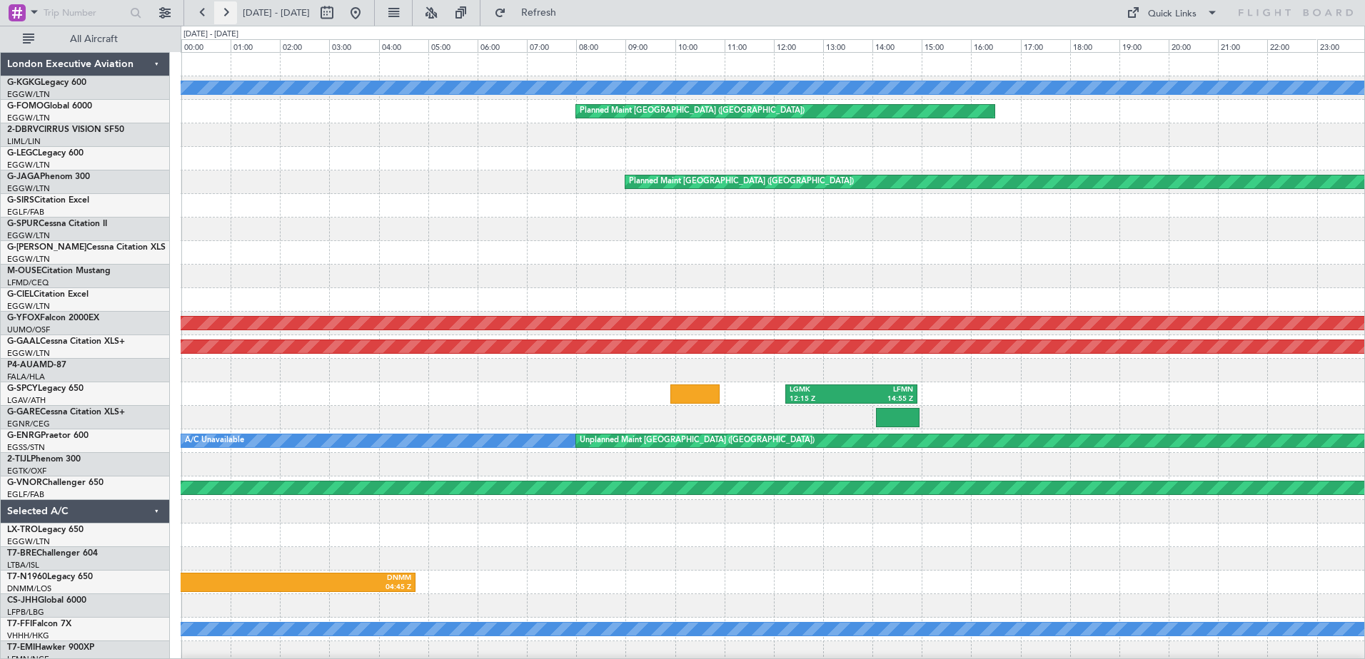
click at [231, 12] on button at bounding box center [225, 12] width 23 height 23
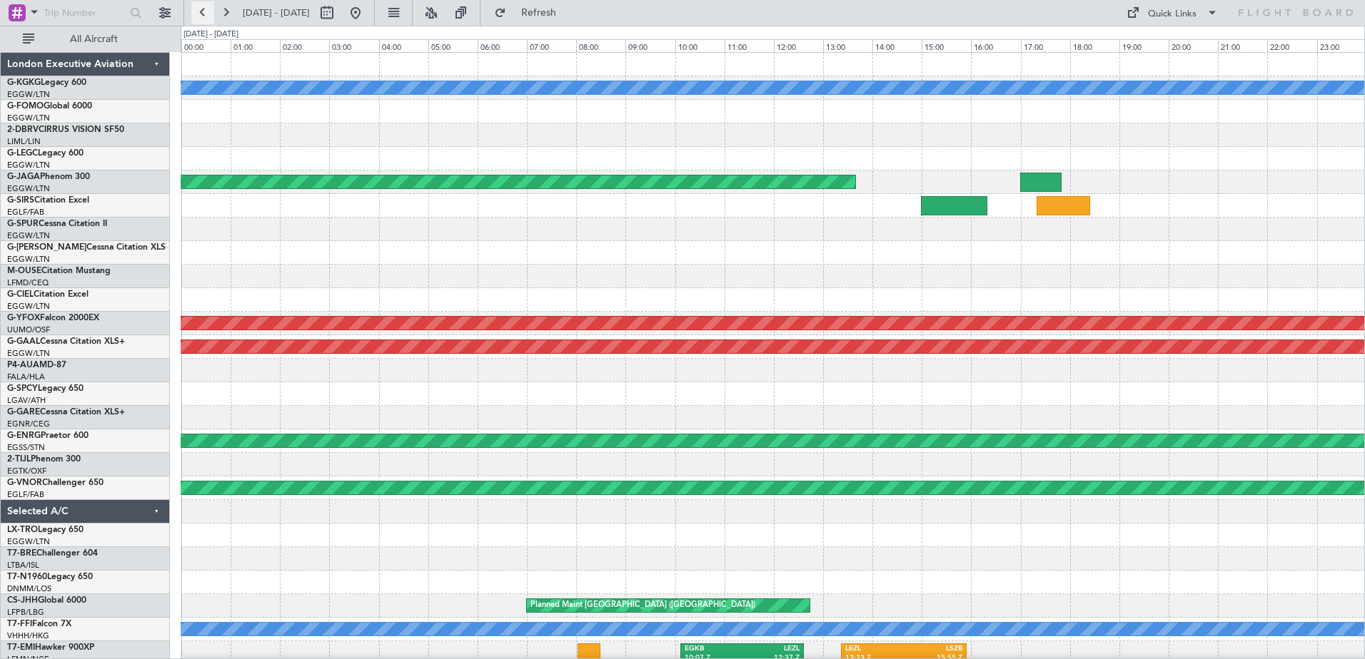
click at [205, 12] on button at bounding box center [202, 12] width 23 height 23
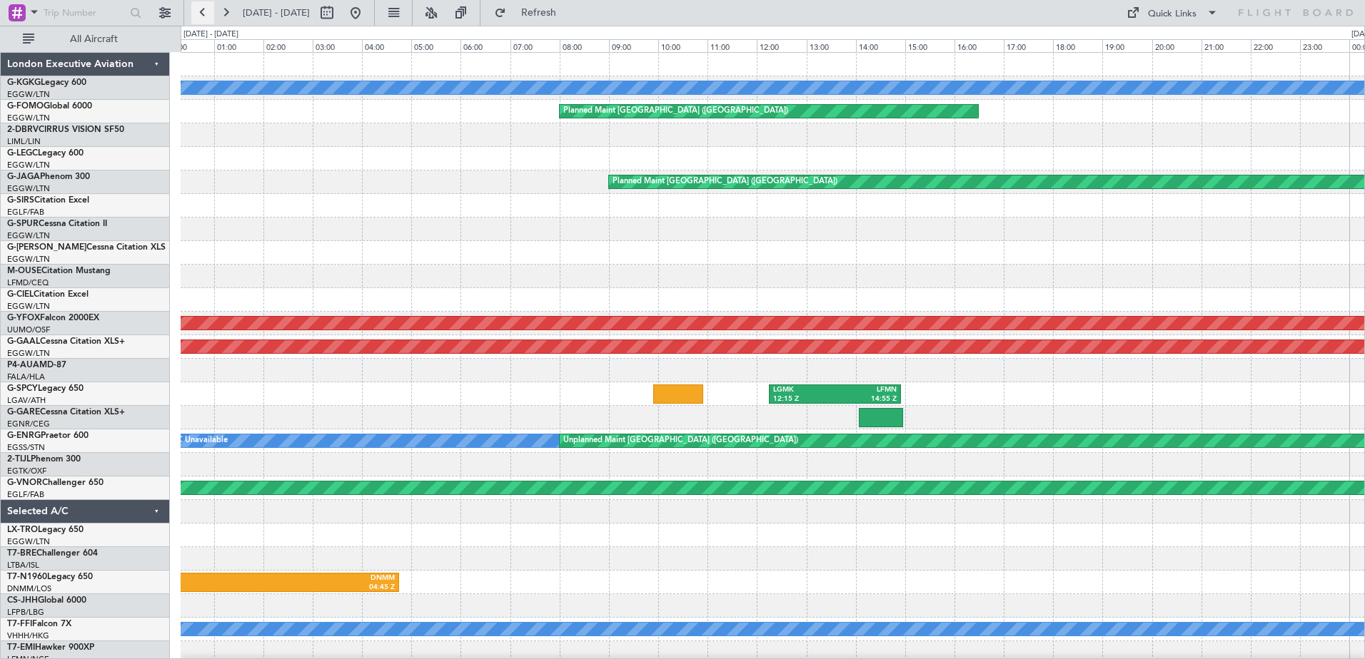
click at [205, 12] on button at bounding box center [202, 12] width 23 height 23
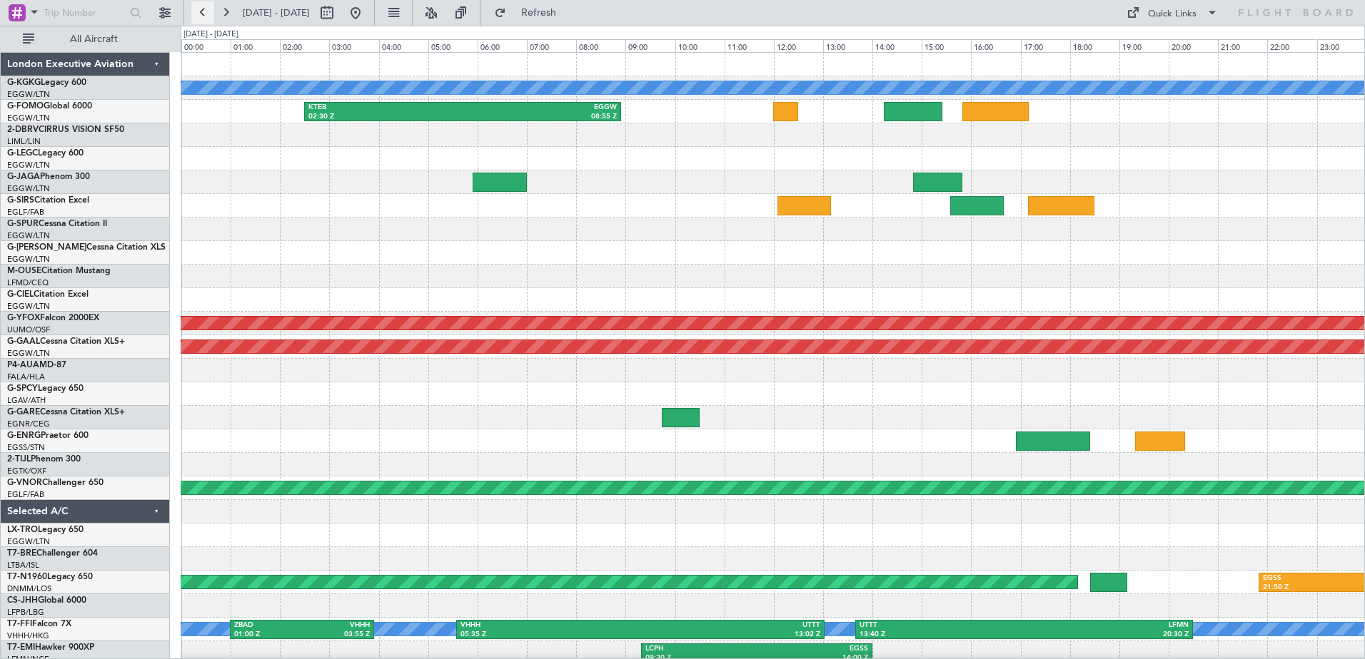
click at [202, 13] on button at bounding box center [202, 12] width 23 height 23
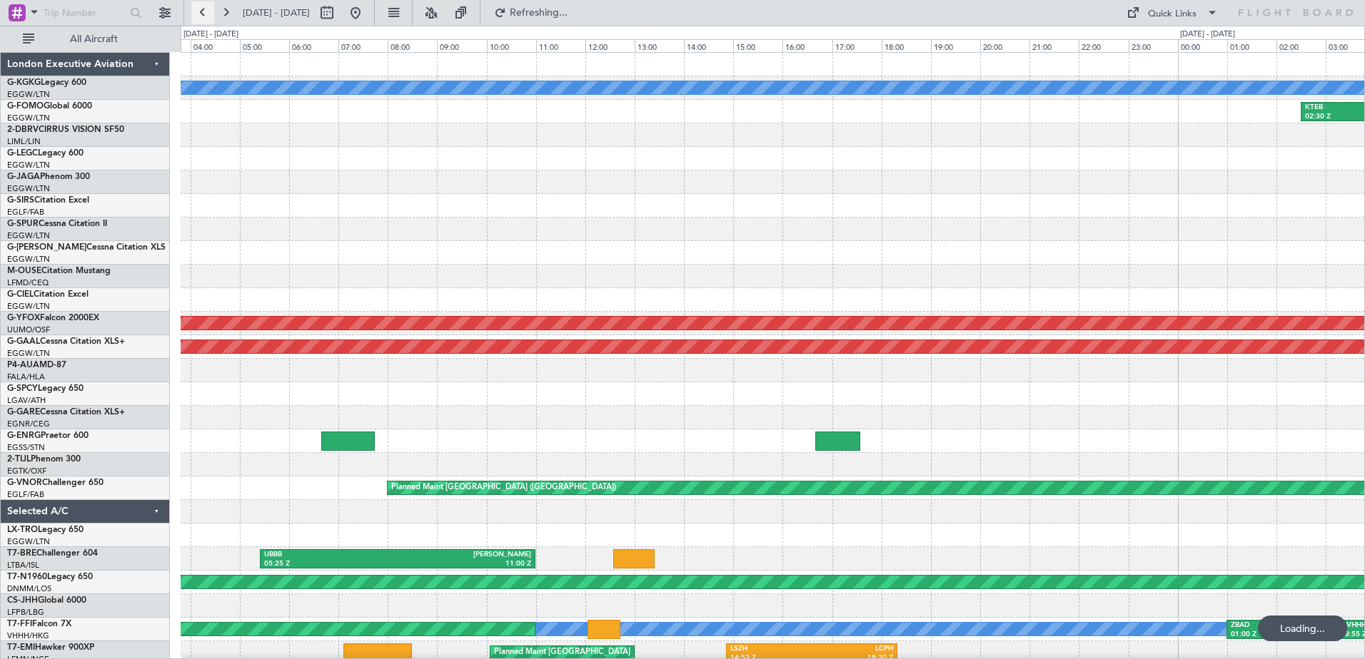
click at [202, 13] on button at bounding box center [202, 12] width 23 height 23
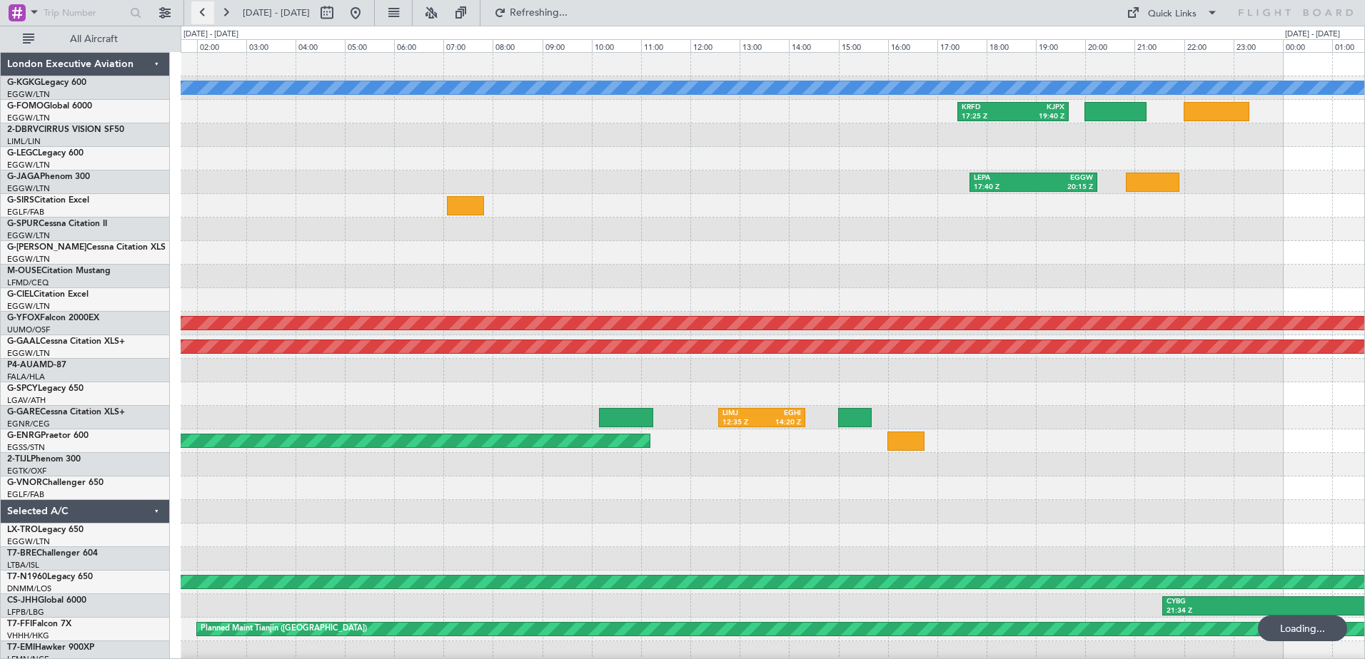
click at [202, 13] on button at bounding box center [202, 12] width 23 height 23
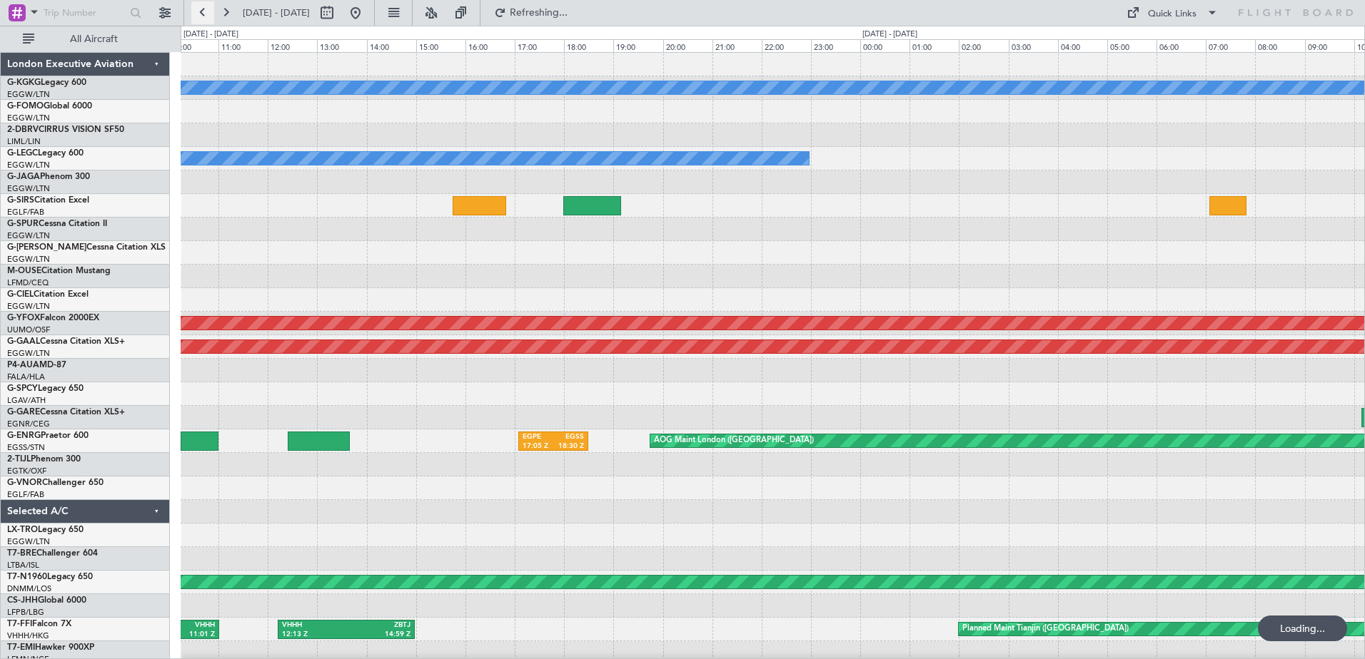
click at [202, 13] on button at bounding box center [202, 12] width 23 height 23
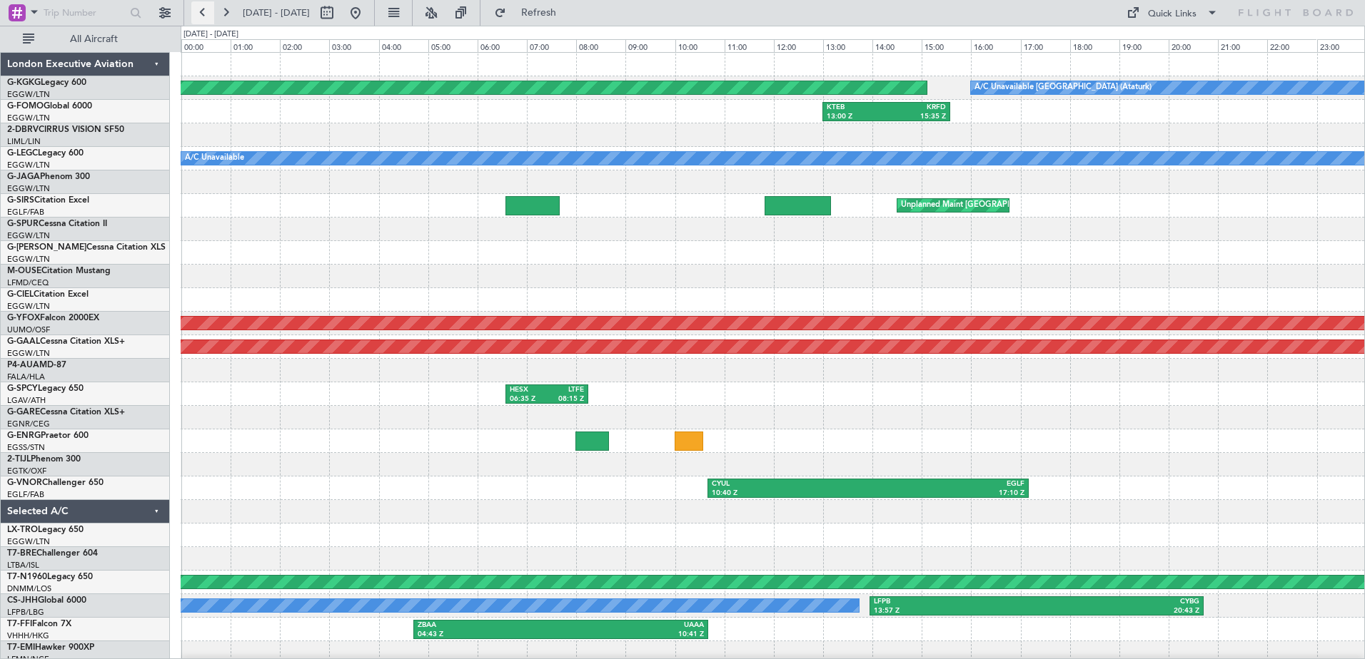
click at [202, 13] on button at bounding box center [202, 12] width 23 height 23
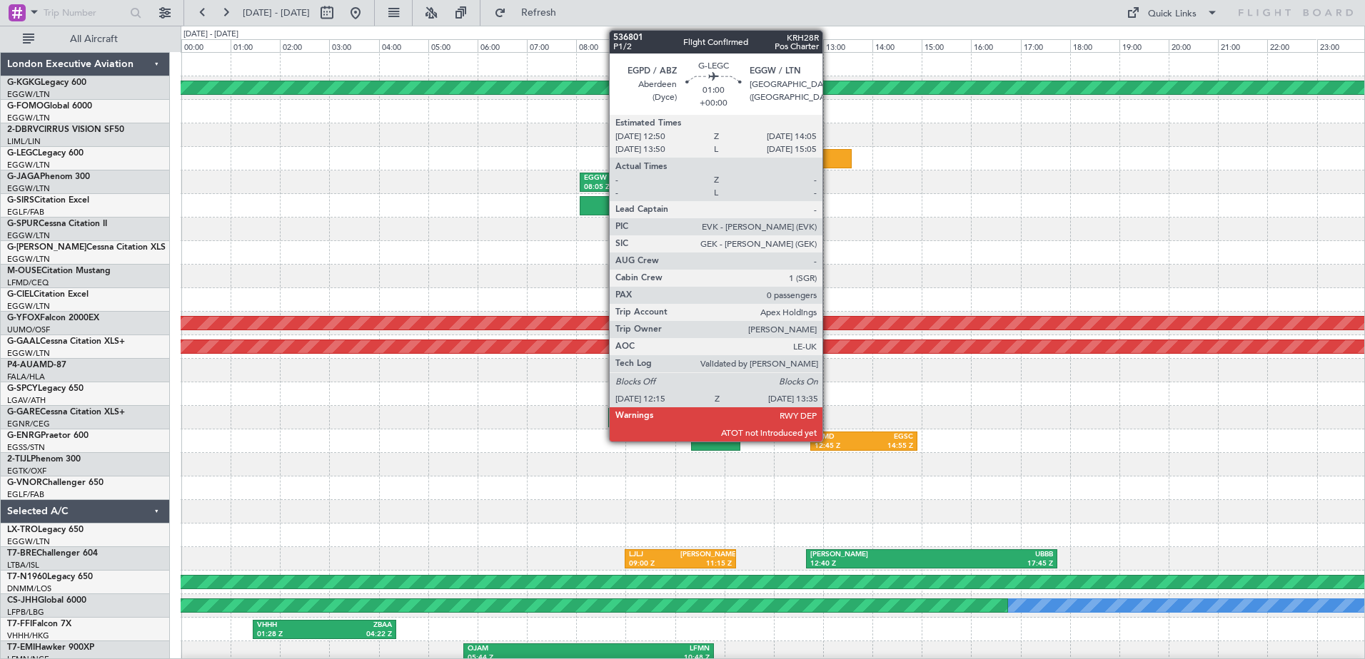
click at [829, 161] on div at bounding box center [818, 158] width 66 height 19
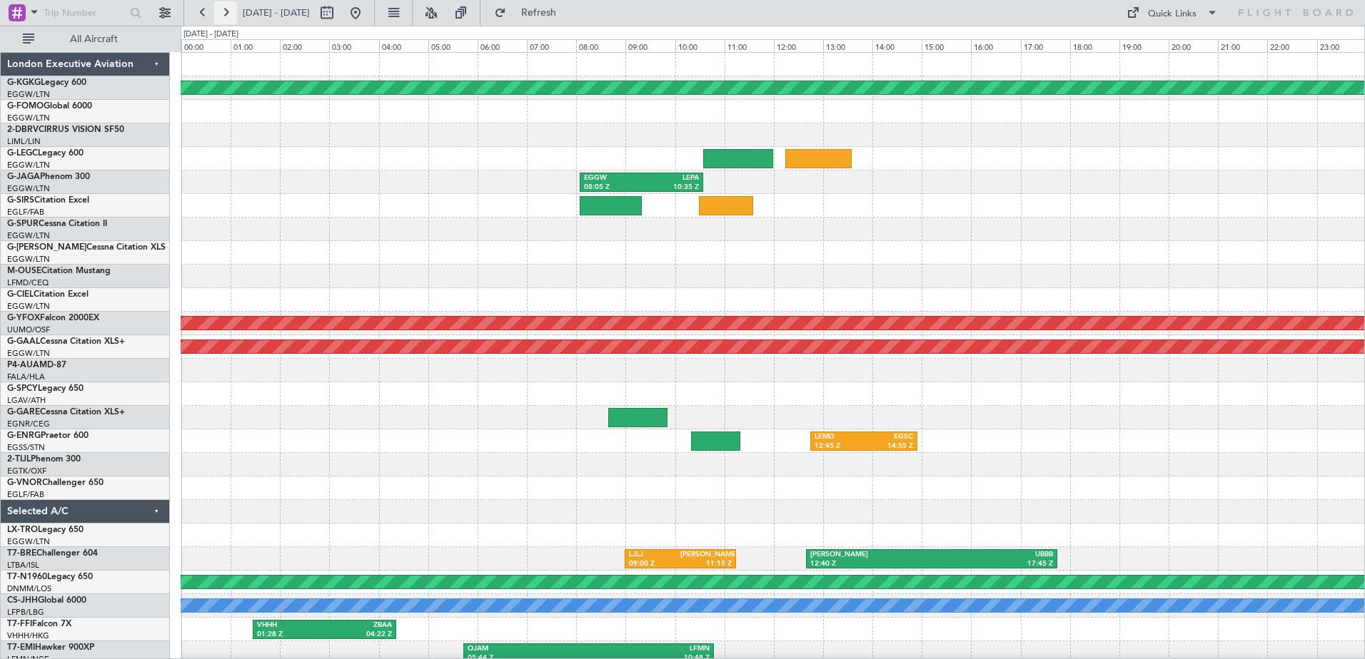
click at [226, 7] on button at bounding box center [225, 12] width 23 height 23
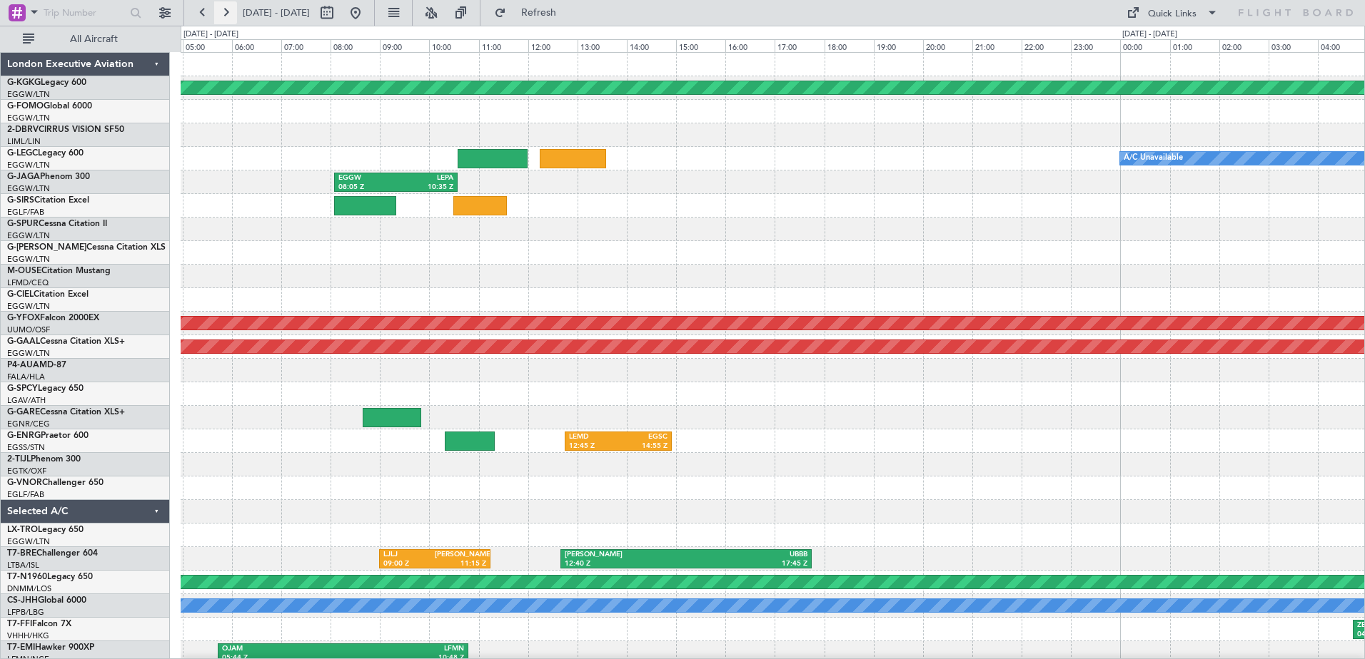
click at [226, 7] on button at bounding box center [225, 12] width 23 height 23
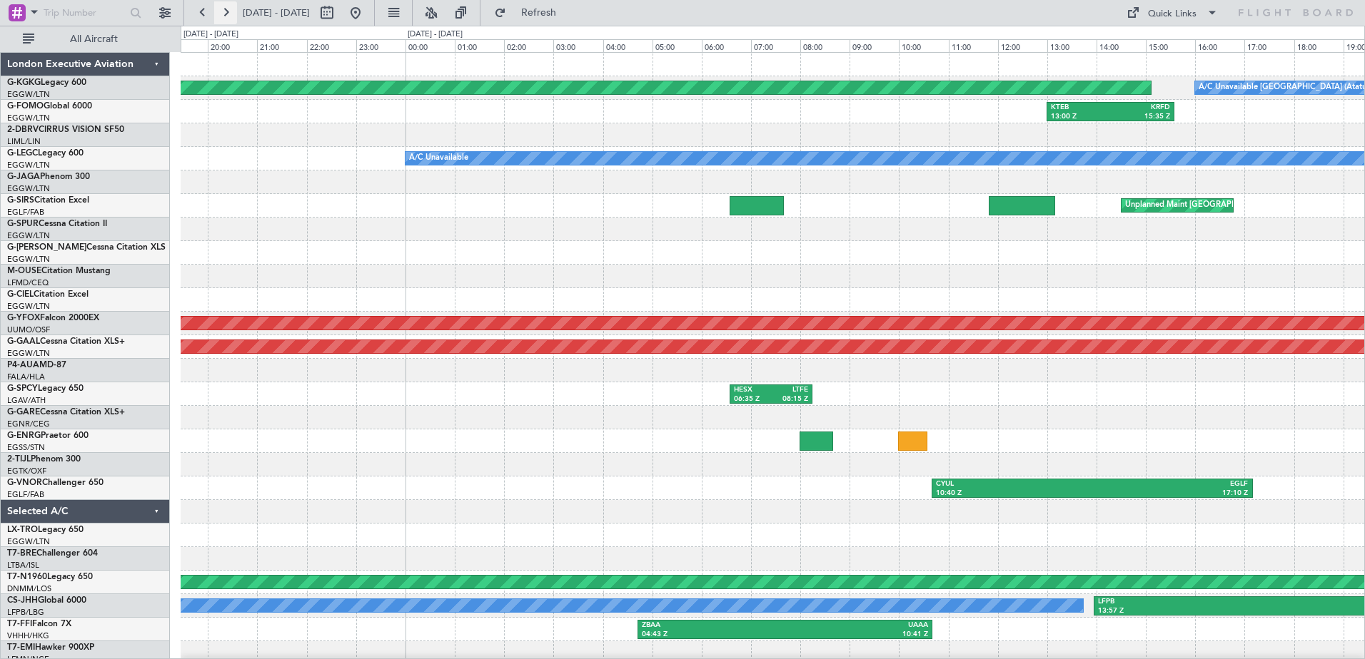
click at [226, 7] on button at bounding box center [225, 12] width 23 height 23
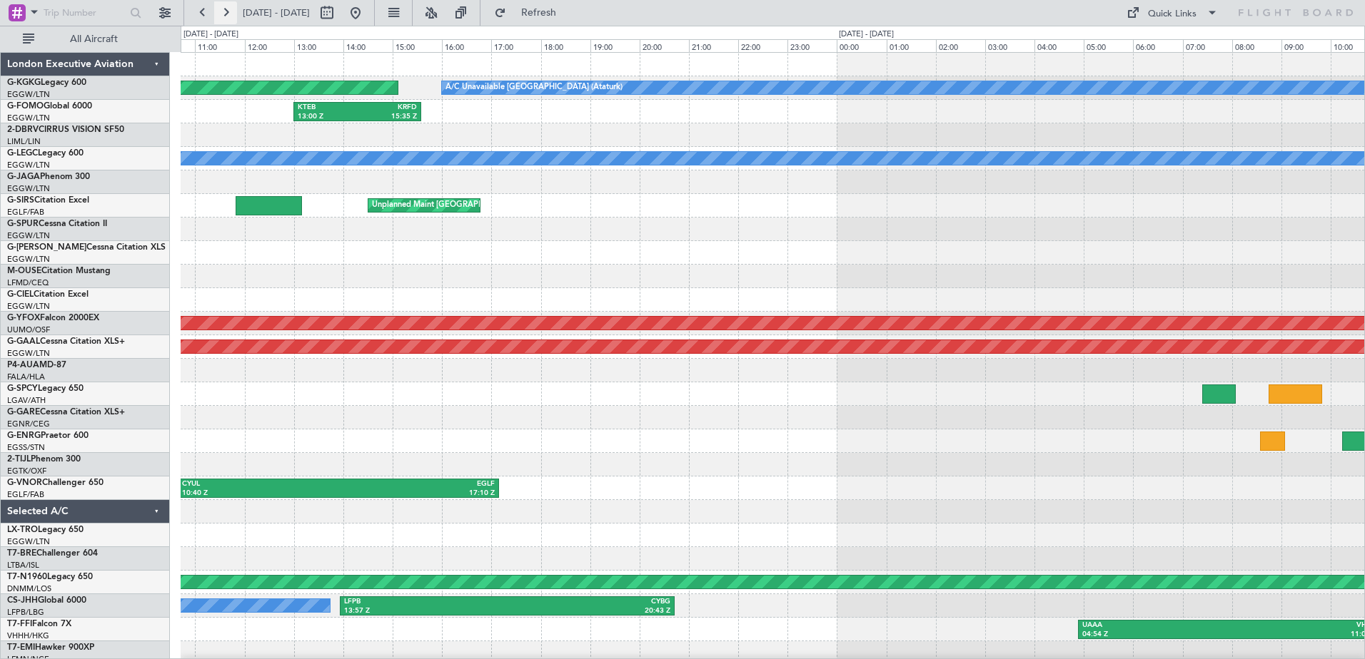
click at [226, 7] on button at bounding box center [225, 12] width 23 height 23
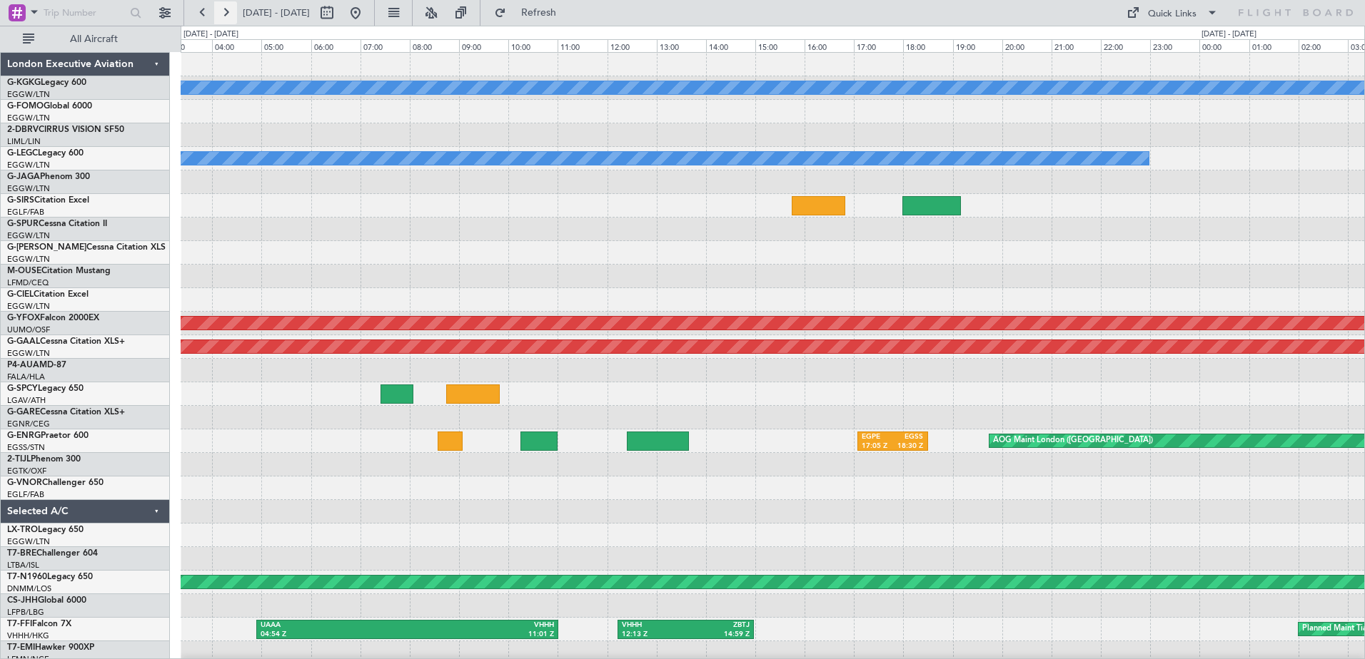
click at [226, 7] on button at bounding box center [225, 12] width 23 height 23
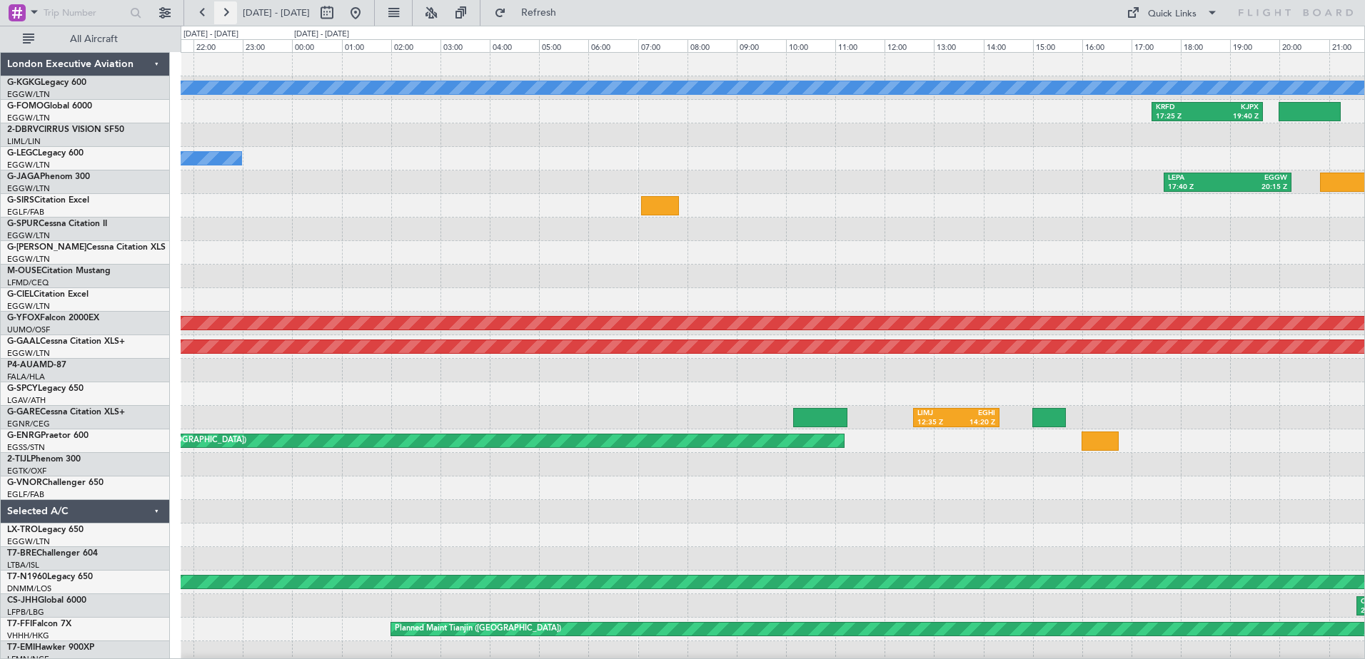
click at [226, 7] on button at bounding box center [225, 12] width 23 height 23
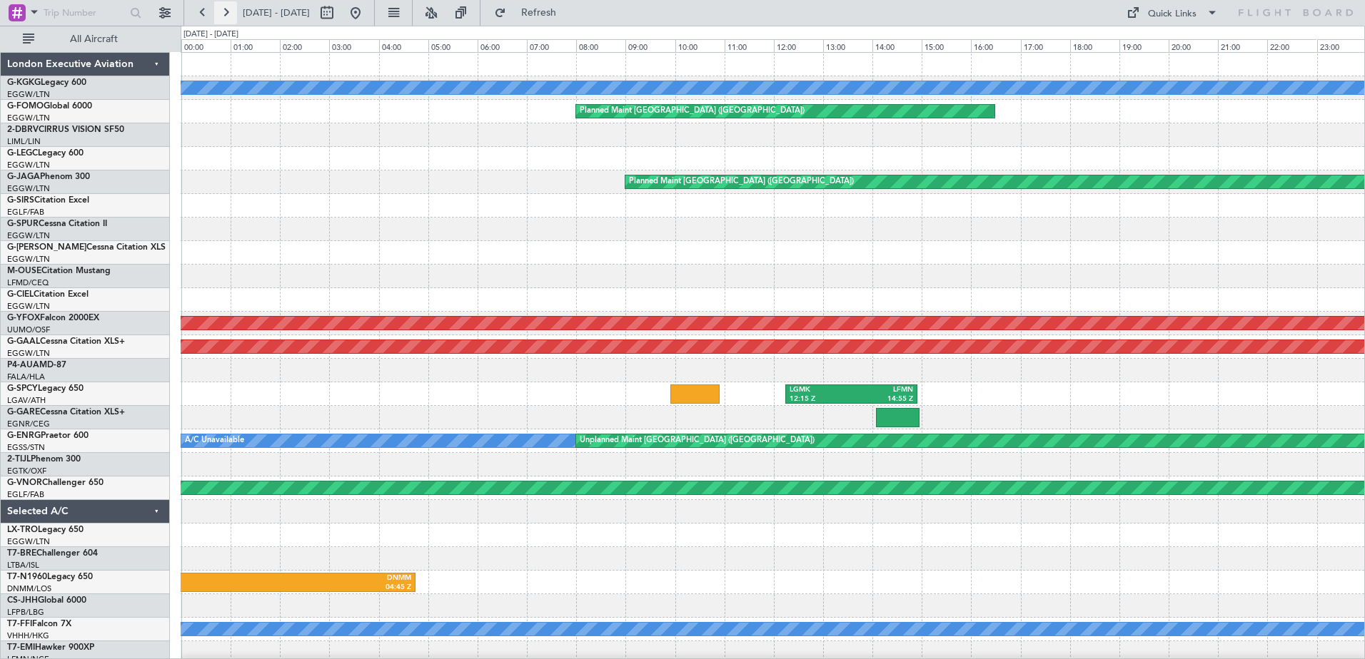
click at [226, 7] on button at bounding box center [225, 12] width 23 height 23
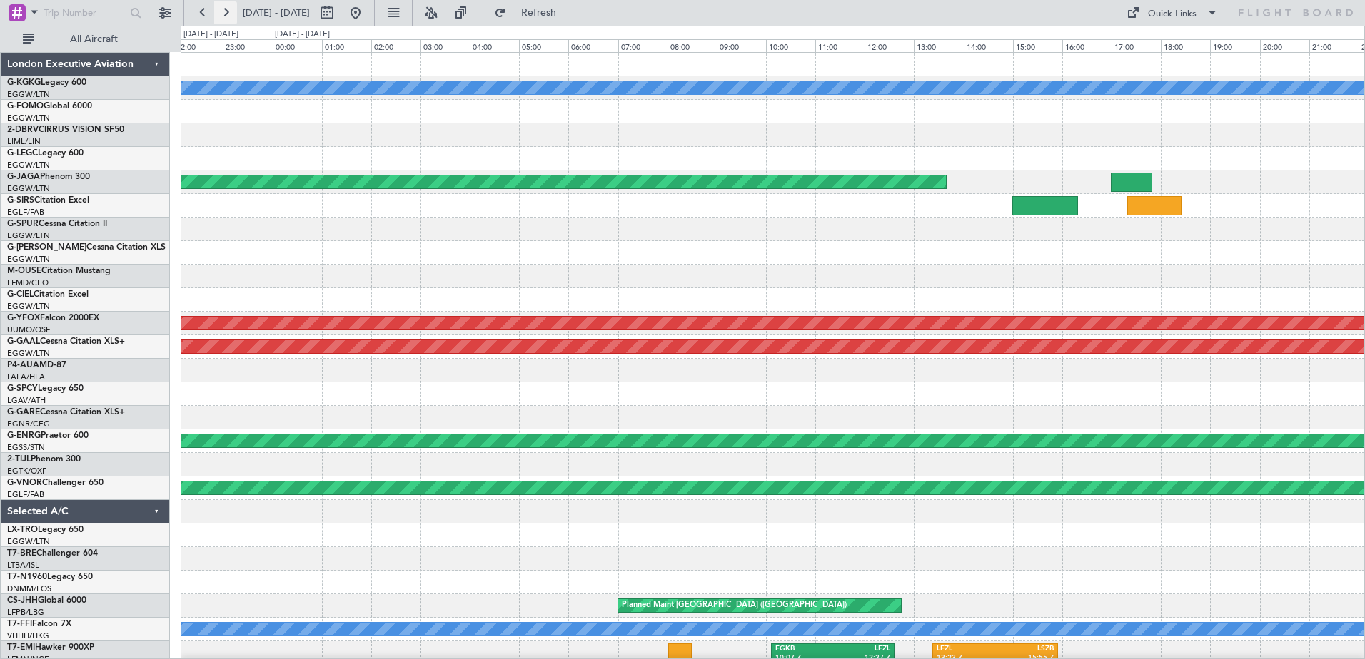
click at [226, 7] on button at bounding box center [225, 12] width 23 height 23
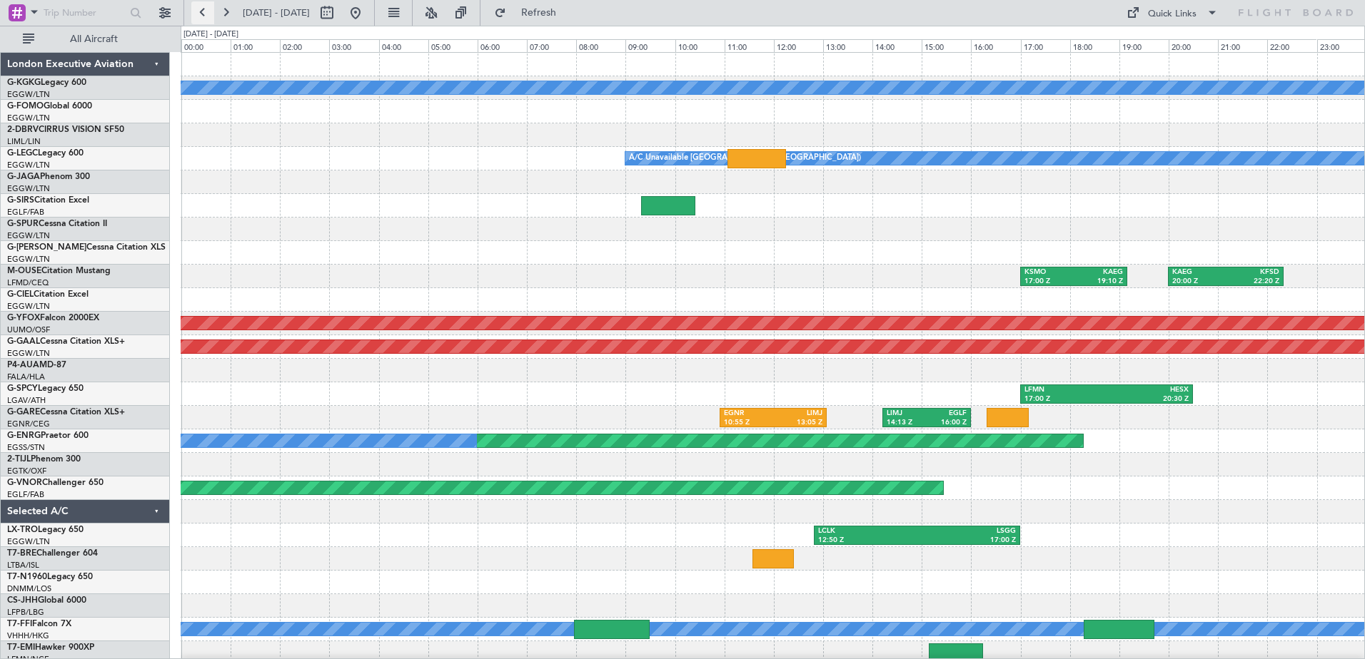
click at [196, 9] on button at bounding box center [202, 12] width 23 height 23
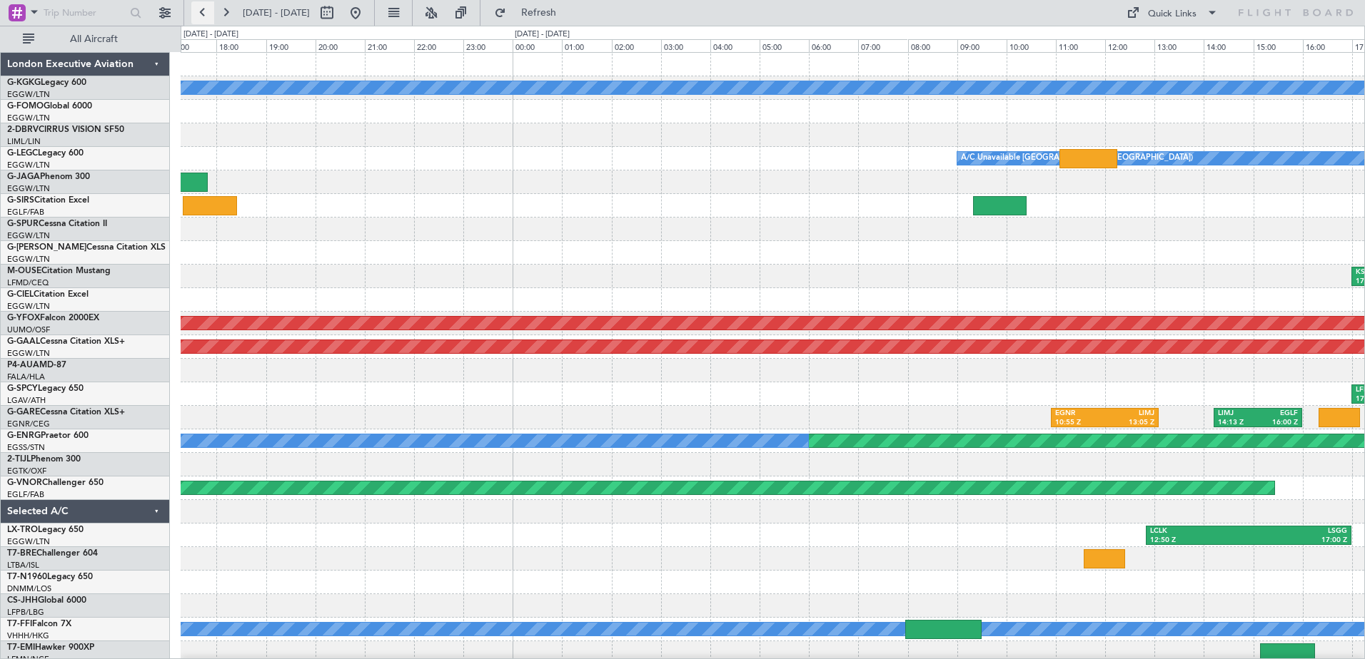
click at [196, 9] on button at bounding box center [202, 12] width 23 height 23
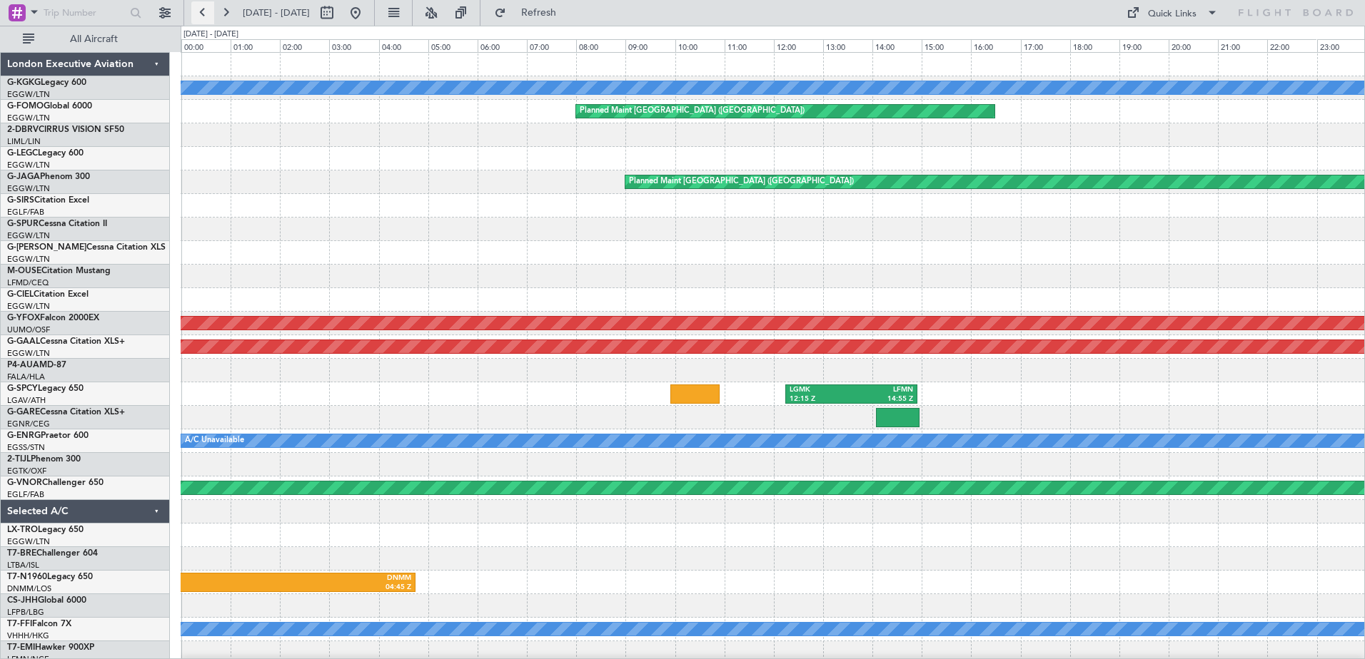
click at [196, 9] on button at bounding box center [202, 12] width 23 height 23
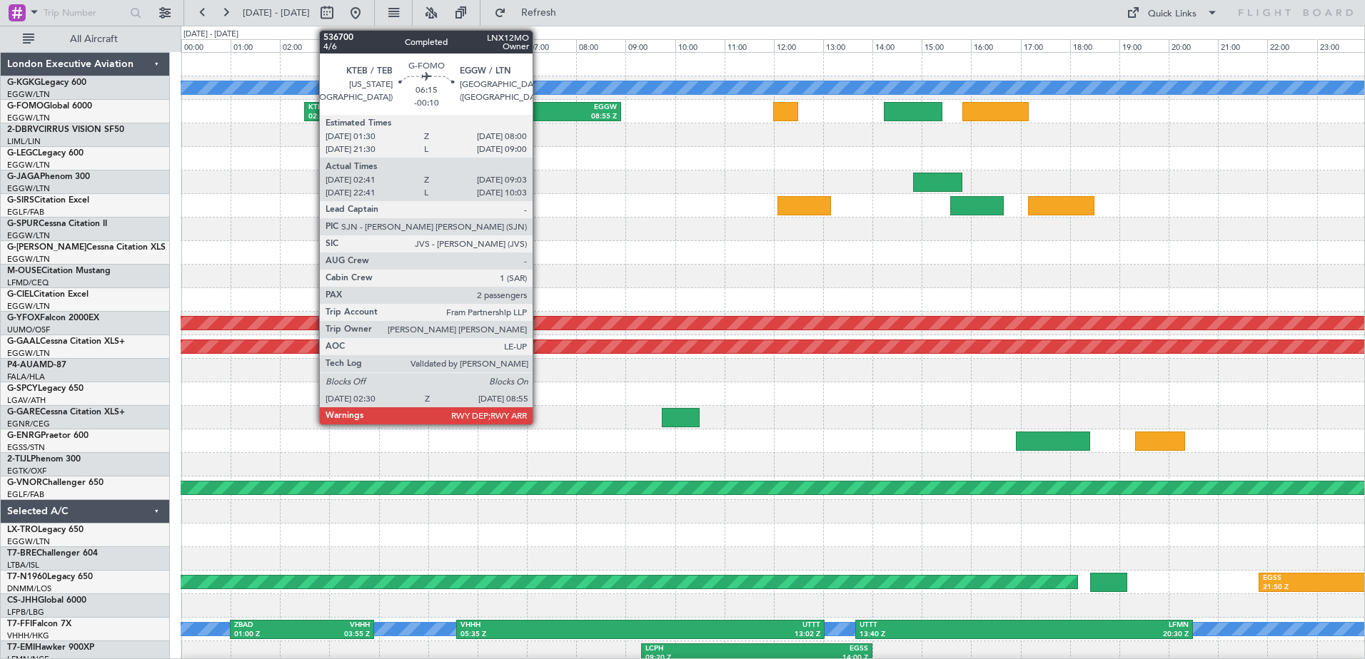
click at [539, 105] on div "EGGW" at bounding box center [539, 108] width 154 height 10
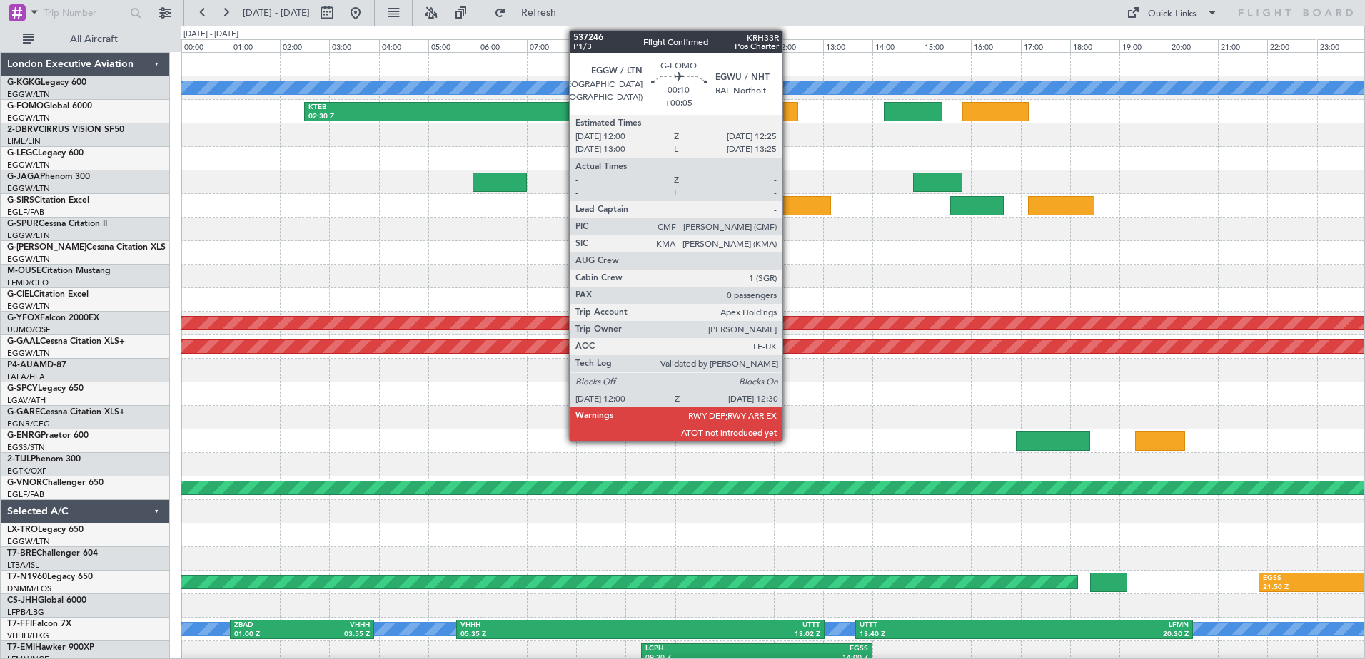
click at [789, 113] on div at bounding box center [785, 111] width 25 height 19
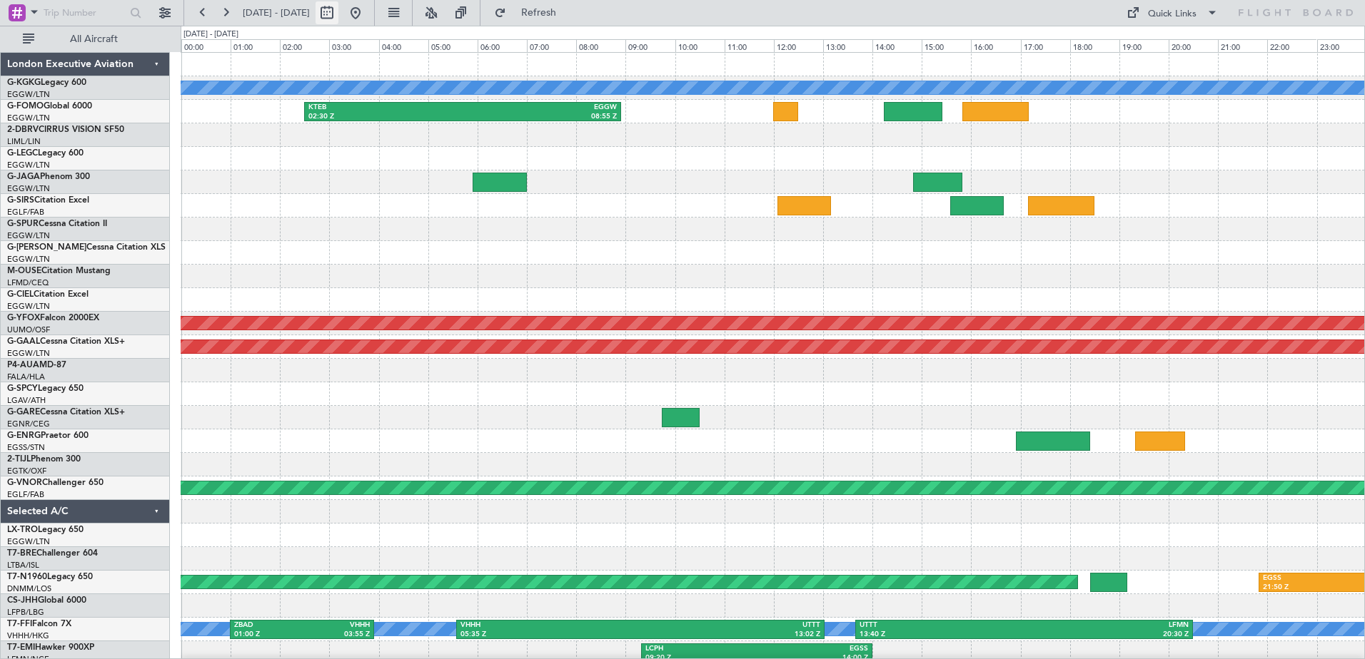
click at [338, 11] on button at bounding box center [326, 12] width 23 height 23
select select "9"
select select "2025"
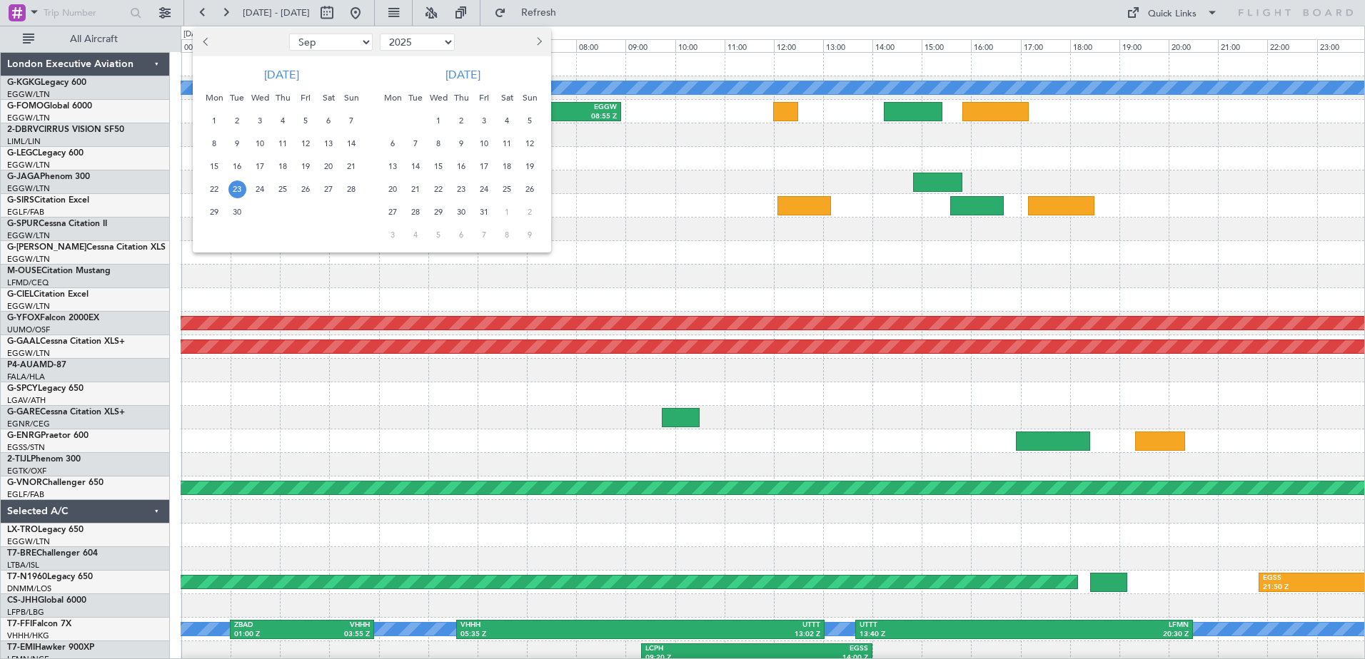
click at [203, 41] on button "Previous month" at bounding box center [206, 42] width 16 height 23
select select "7"
click at [213, 138] on span "7" at bounding box center [215, 144] width 18 height 18
